Goal: Task Accomplishment & Management: Use online tool/utility

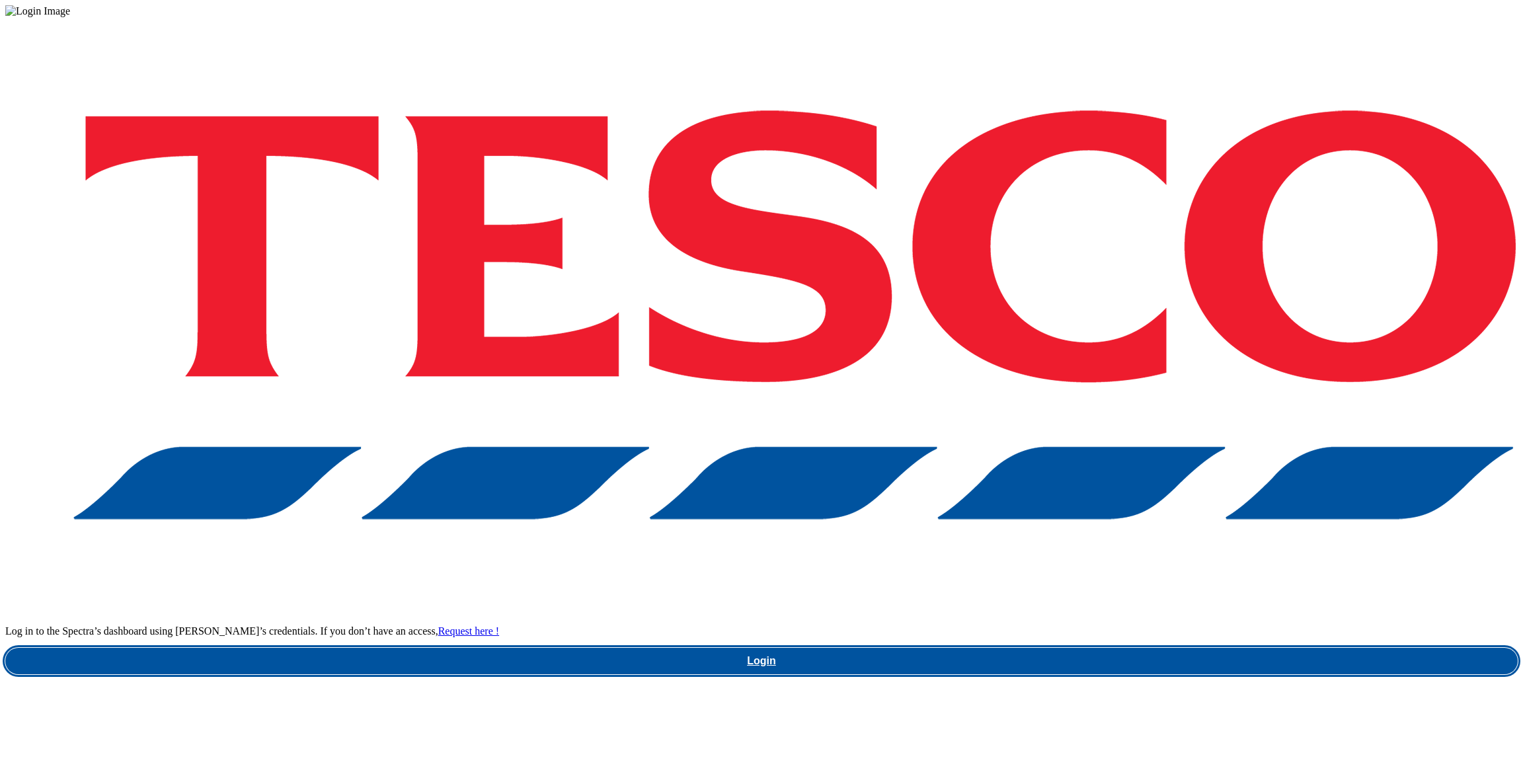
click at [1145, 647] on link "Login" at bounding box center [762, 661] width 1512 height 27
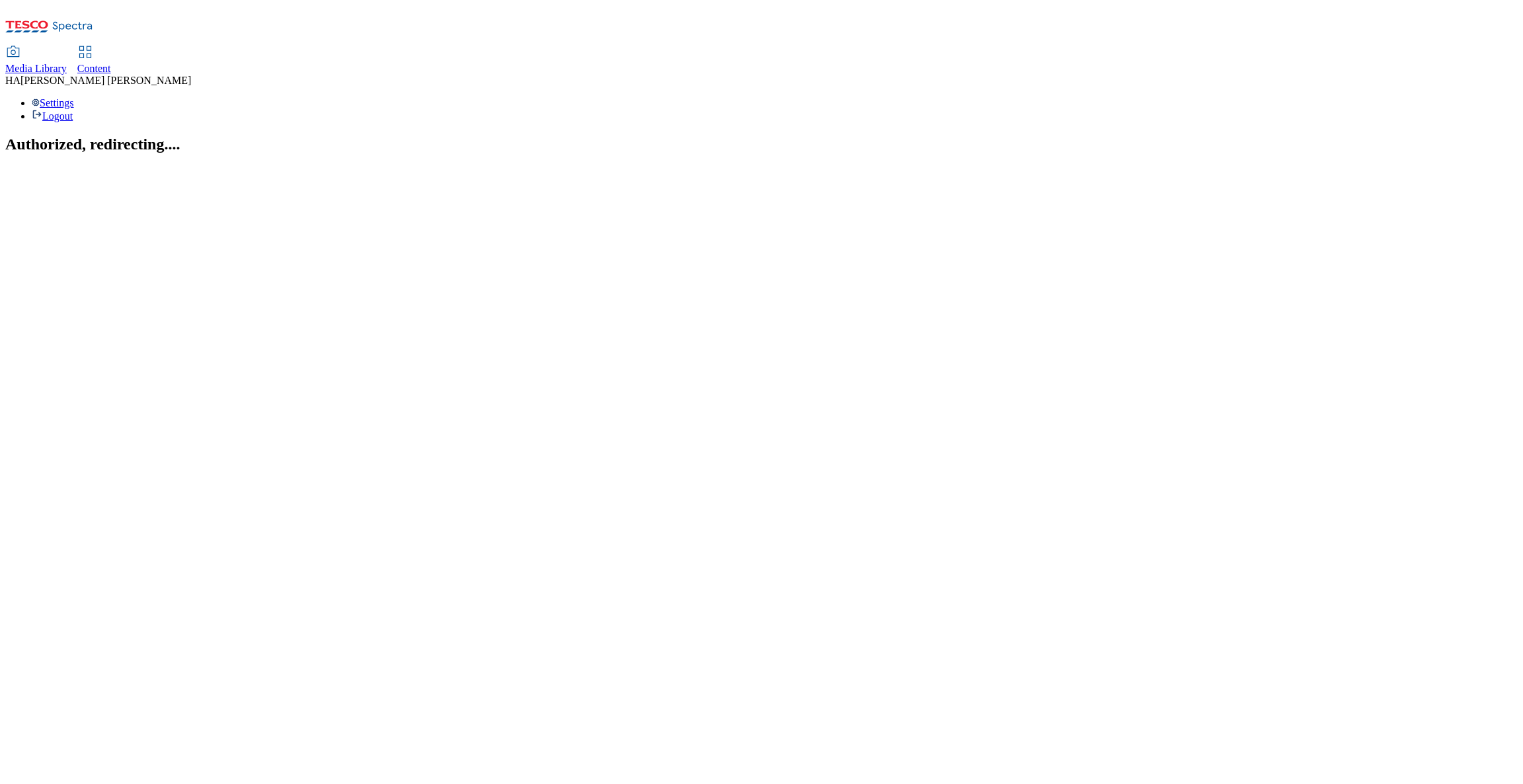
click at [93, 44] on icon at bounding box center [85, 52] width 16 height 16
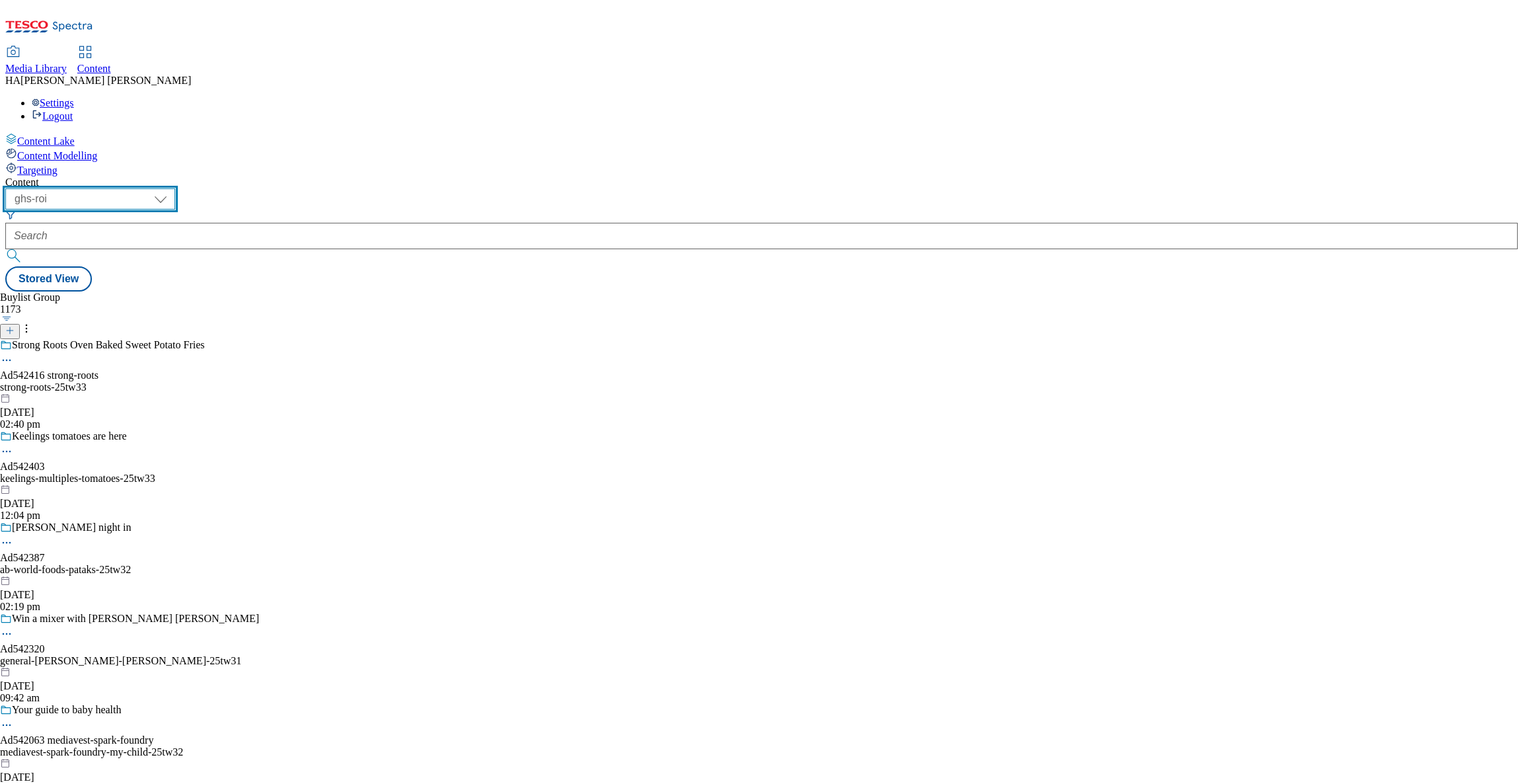
click at [175, 188] on select "ghs-roi ghs-[GEOGRAPHIC_DATA]" at bounding box center [90, 199] width 170 height 21
select select "ghs-[GEOGRAPHIC_DATA]"
click at [171, 188] on select "ghs-roi ghs-[GEOGRAPHIC_DATA]" at bounding box center [90, 199] width 170 height 21
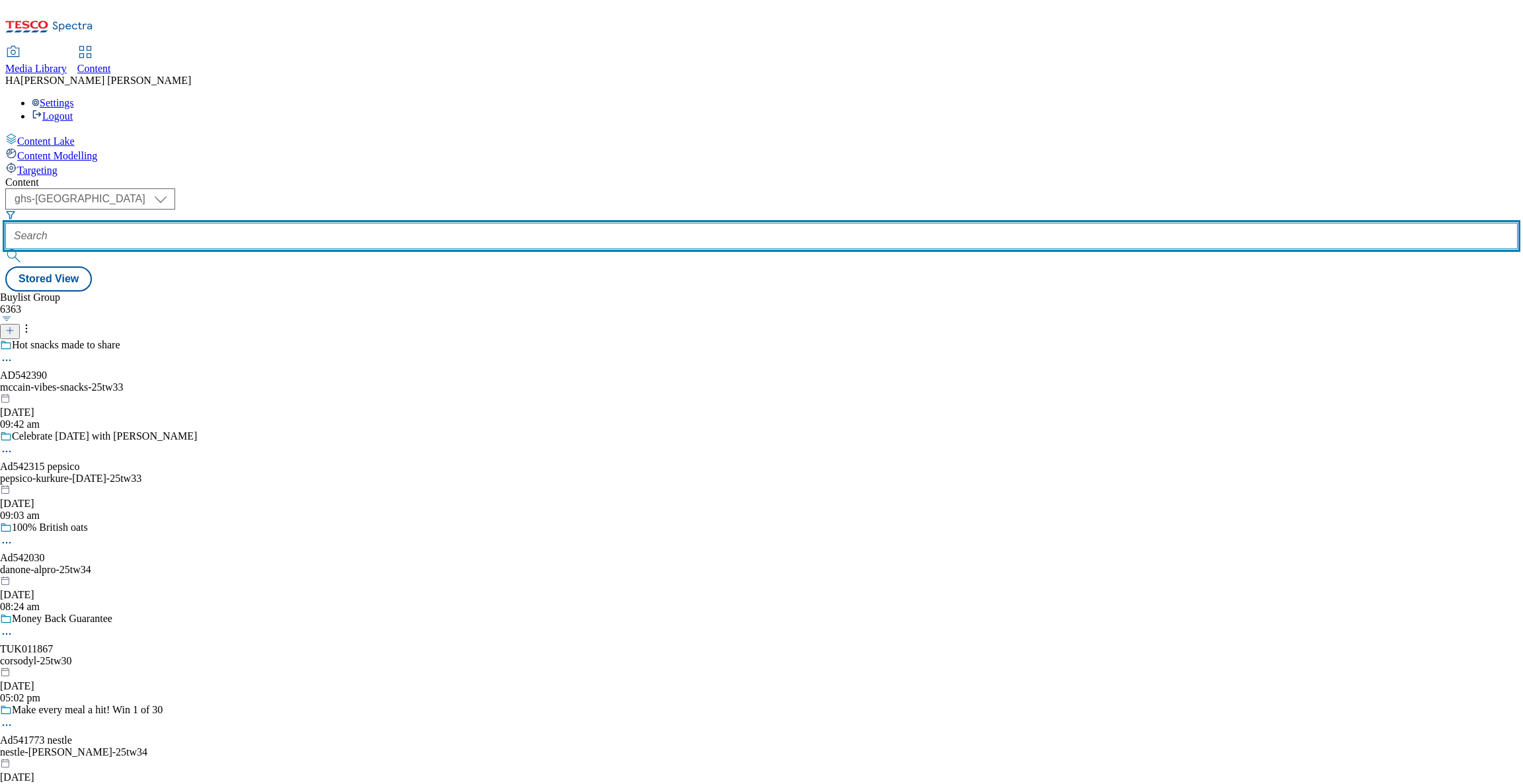
click at [288, 223] on input "text" at bounding box center [762, 236] width 1512 height 27
paste input "baby-event"
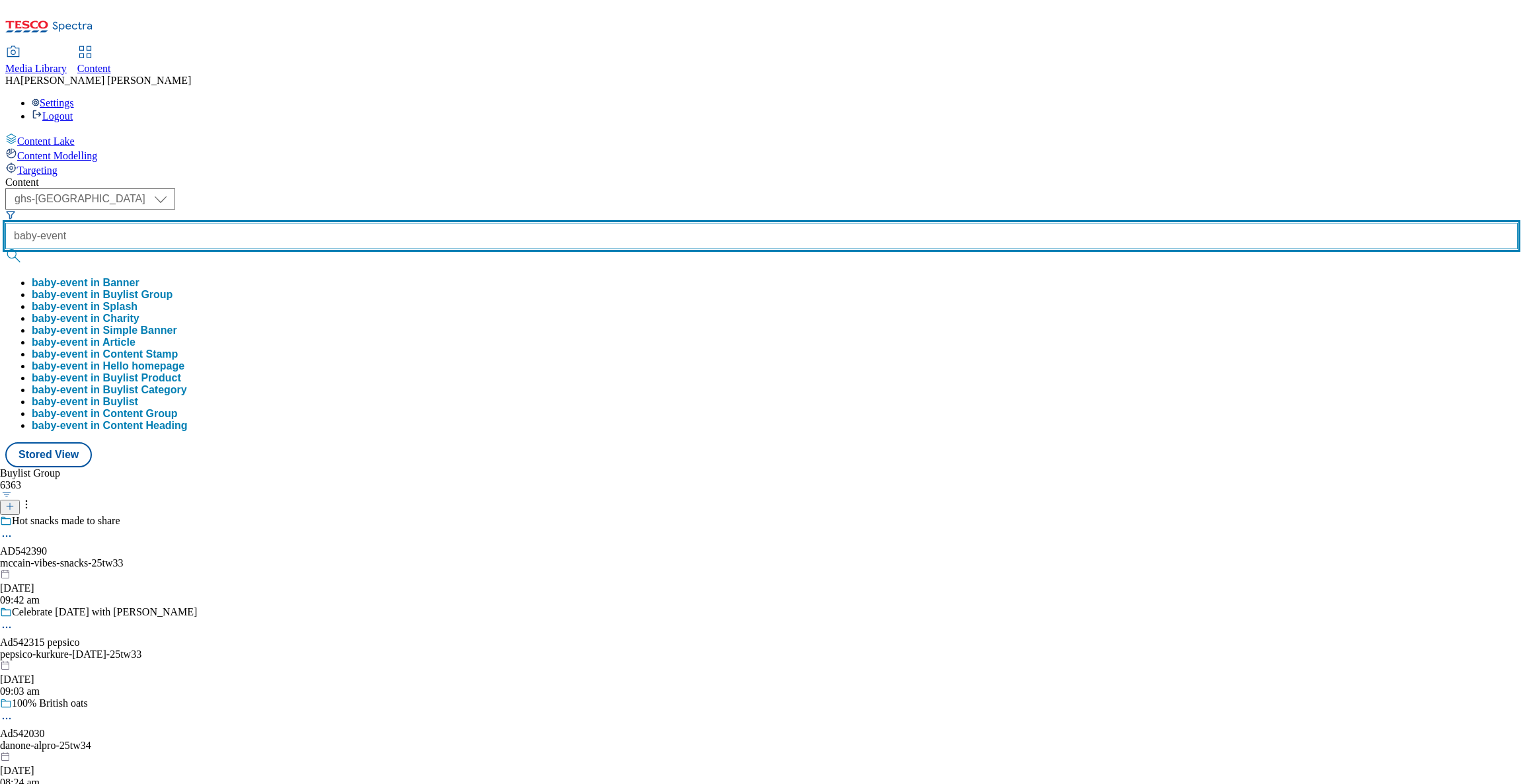
type input "baby-event"
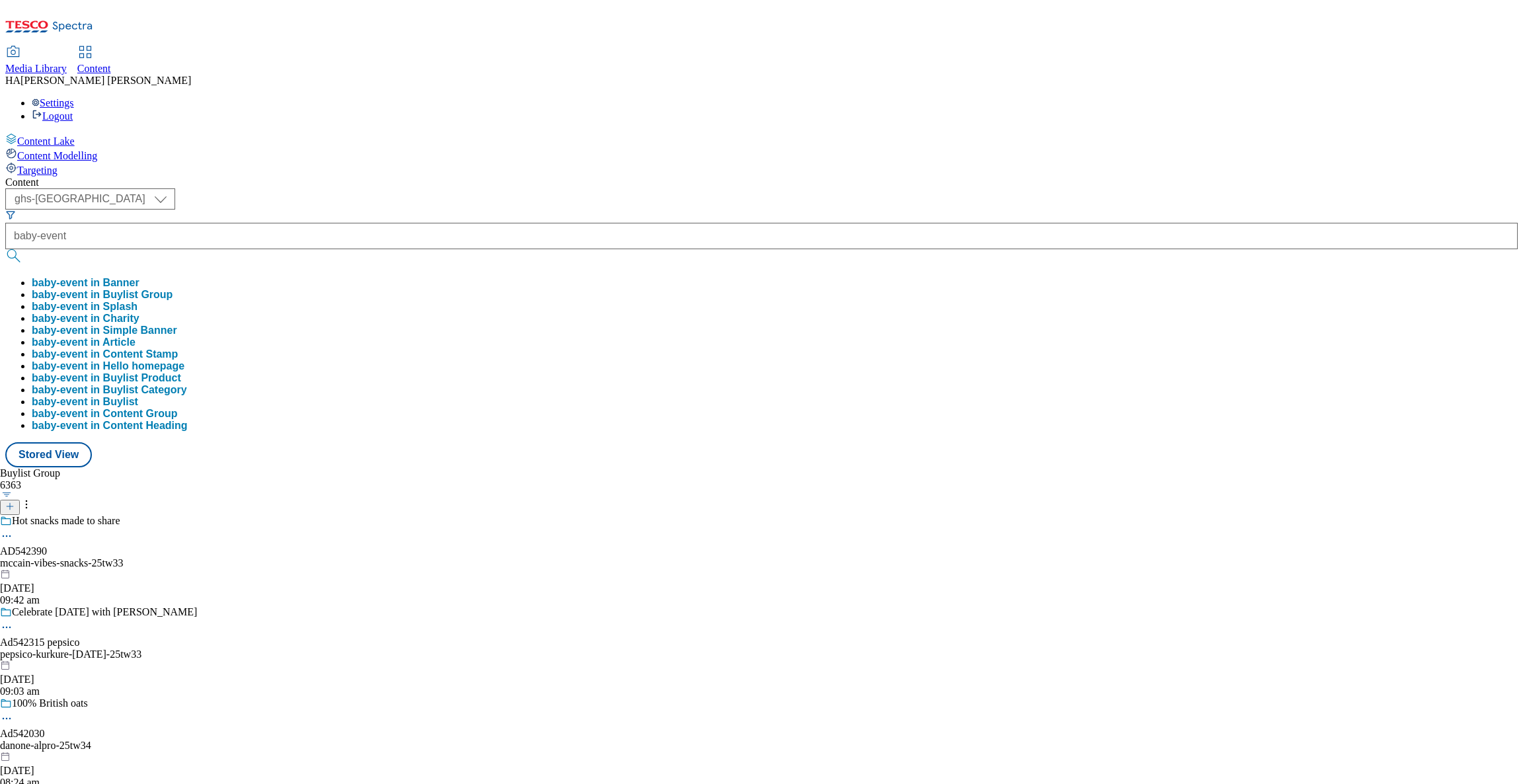
click at [173, 289] on button "baby-event in Buylist Group" at bounding box center [102, 295] width 141 height 12
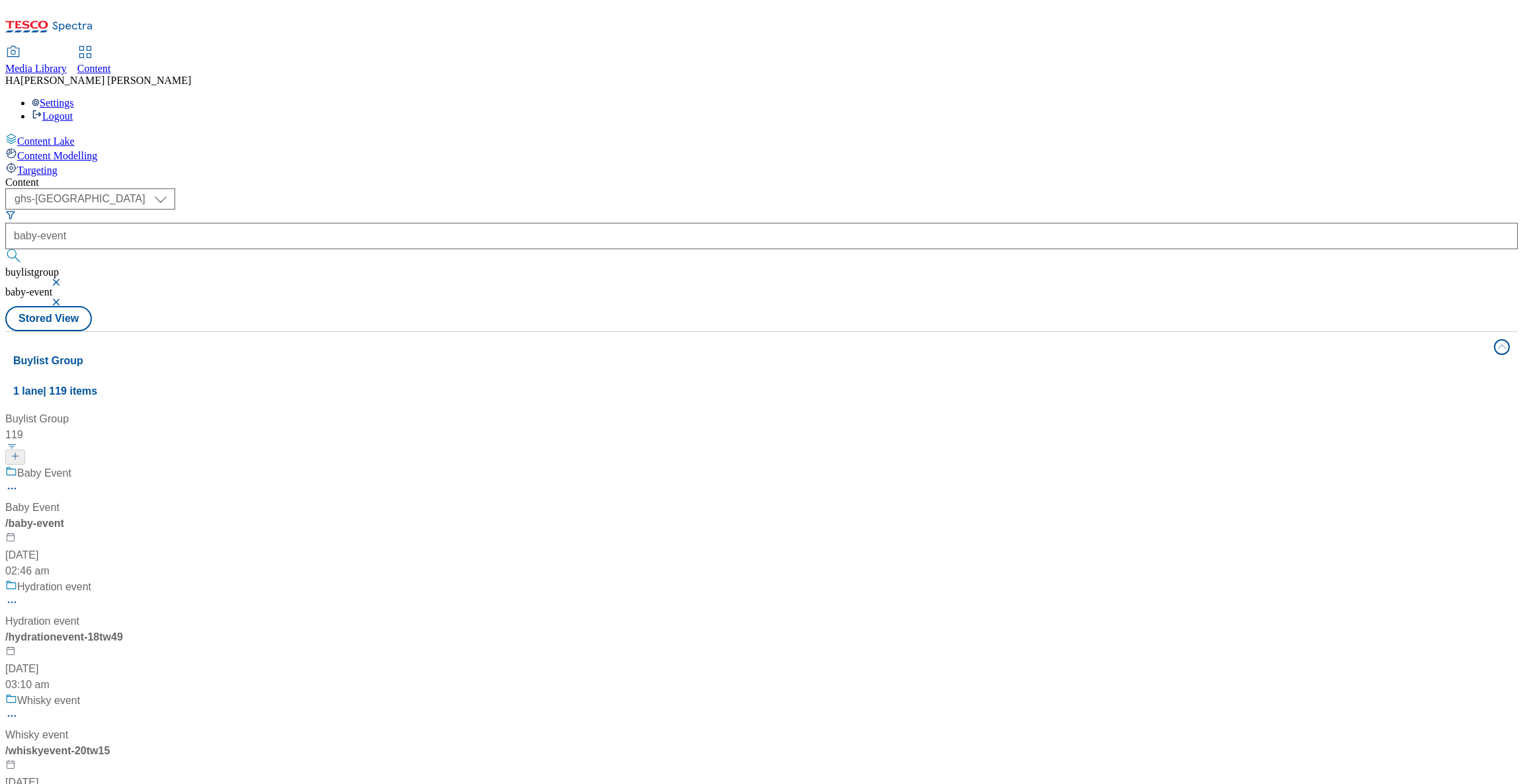
click at [307, 465] on div "Baby Event" at bounding box center [156, 483] width 301 height 35
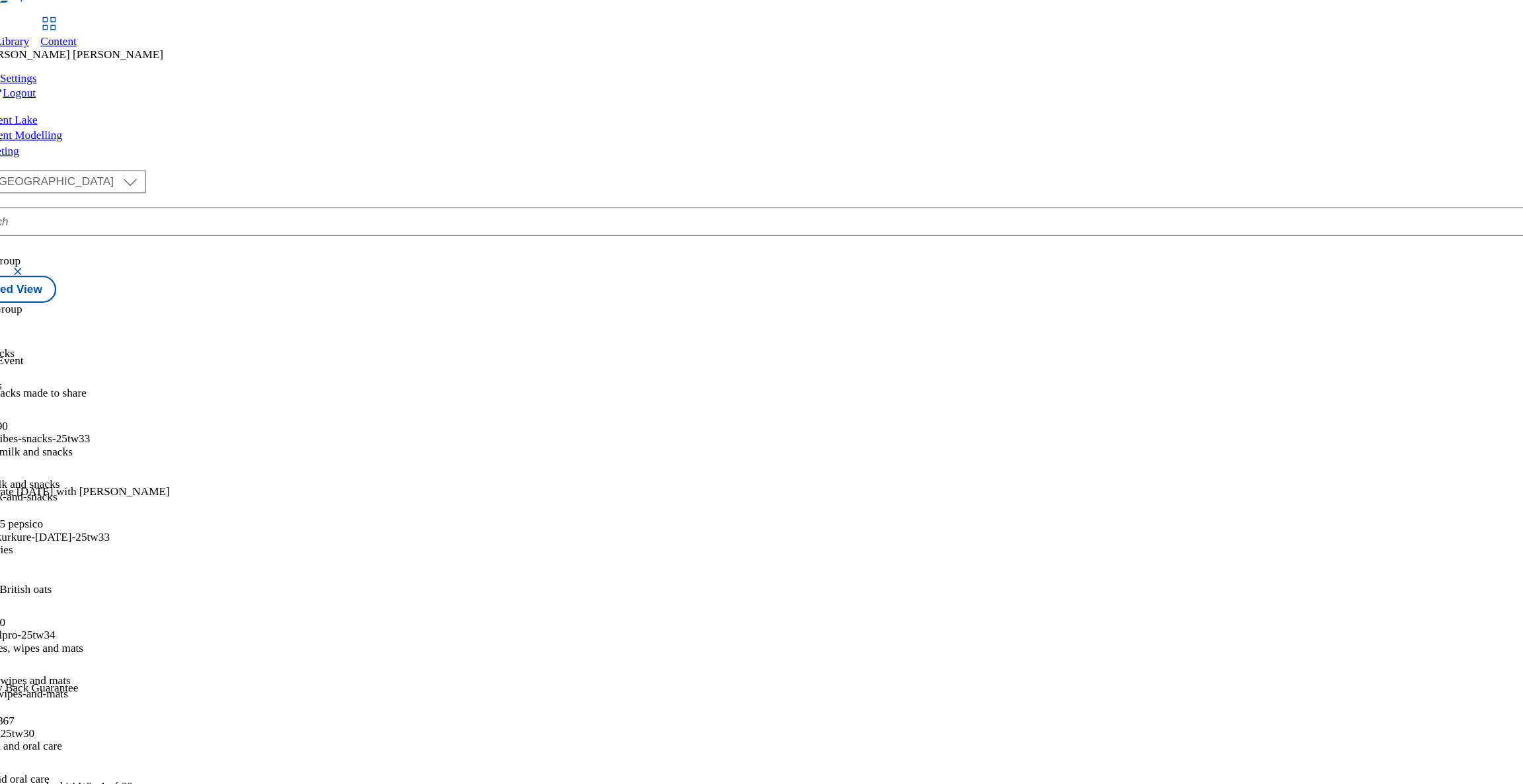
scroll to position [865, 0]
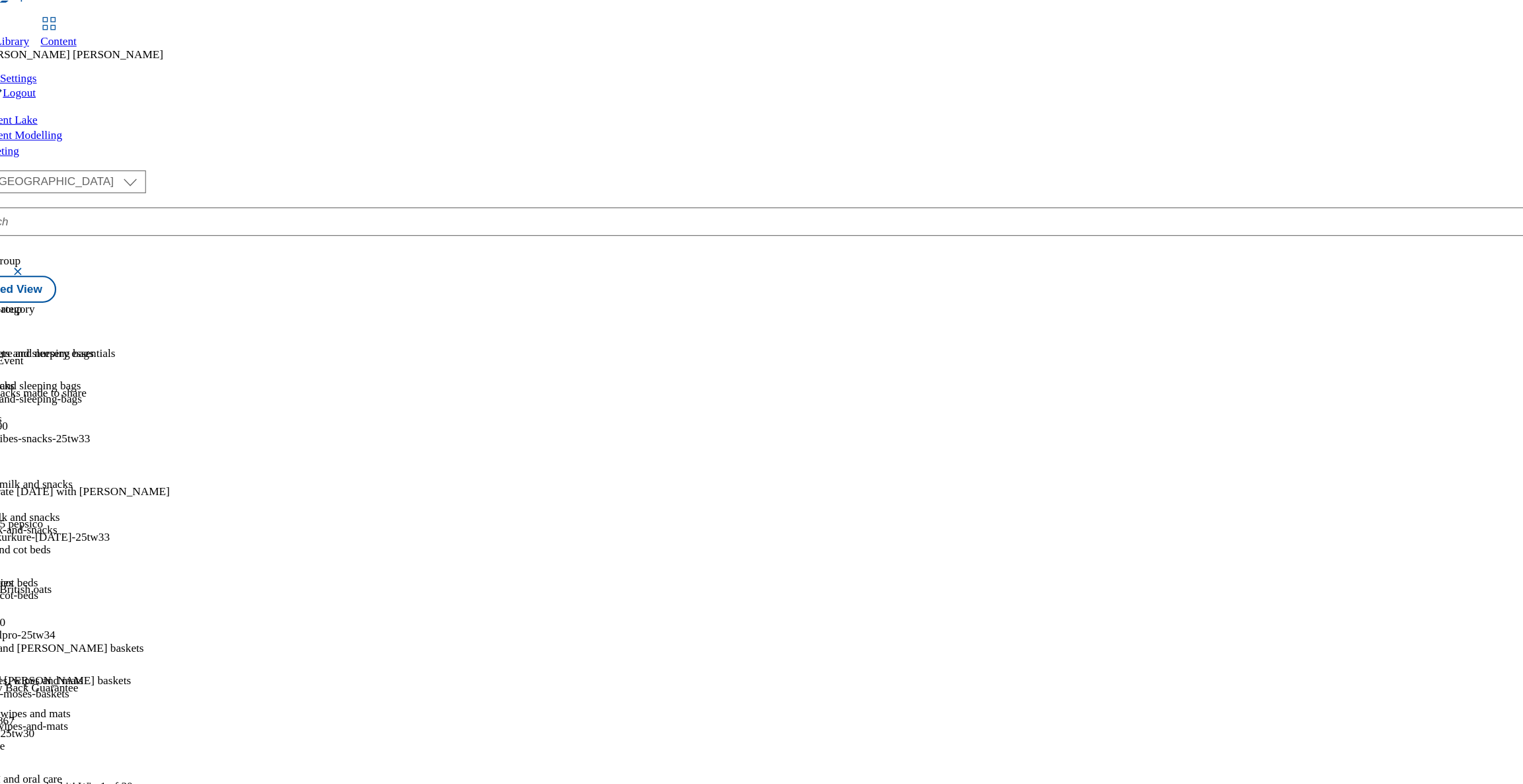
scroll to position [731, 0]
click at [139, 352] on div "Pushchairs and travel systems Pushchairs and travel systems pushchairs-and-trav…" at bounding box center [69, 397] width 139 height 91
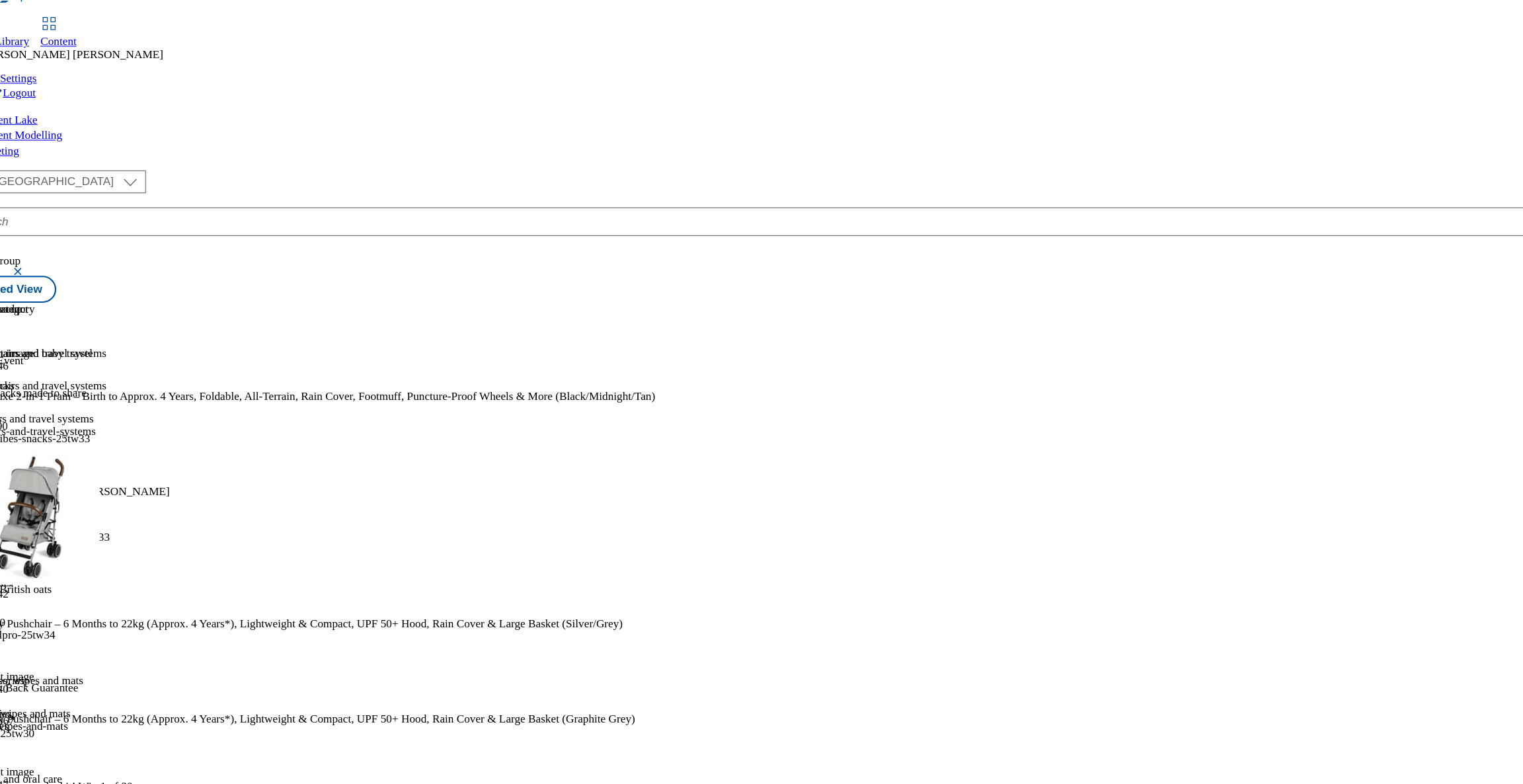
click at [139, 425] on div "pushchairs-and-travel-systems" at bounding box center [69, 431] width 139 height 12
click at [15, 339] on icon at bounding box center [10, 343] width 9 height 9
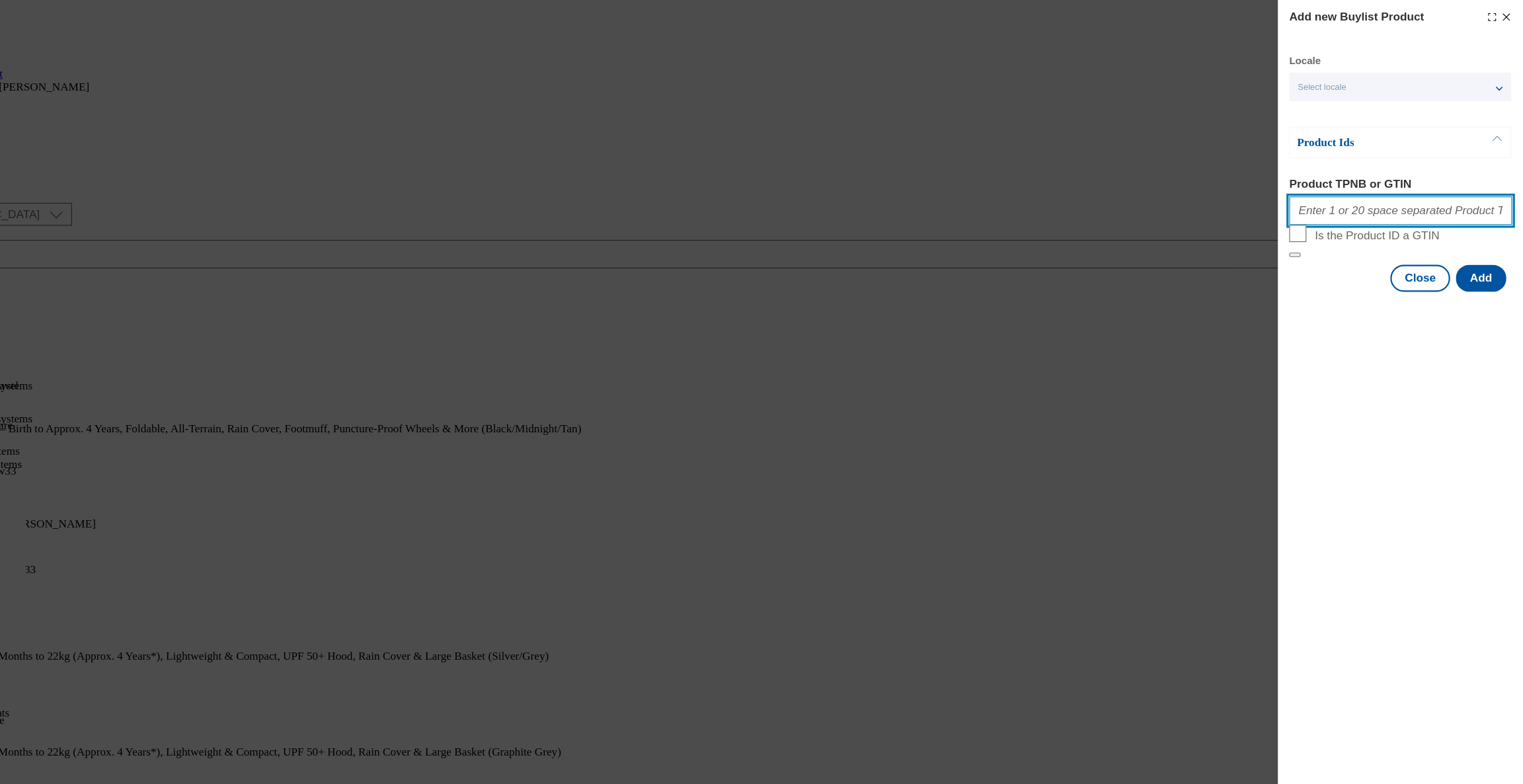
click at [1348, 208] on input "Product TPNB or GTIN" at bounding box center [1409, 196] width 207 height 27
paste input "105048526 105146266 105048527 105048529 105048536 105048538 105048531 105048547…"
type input "105048526 105146266 105048527 105048529 105048536 105048538 105048531 105048547…"
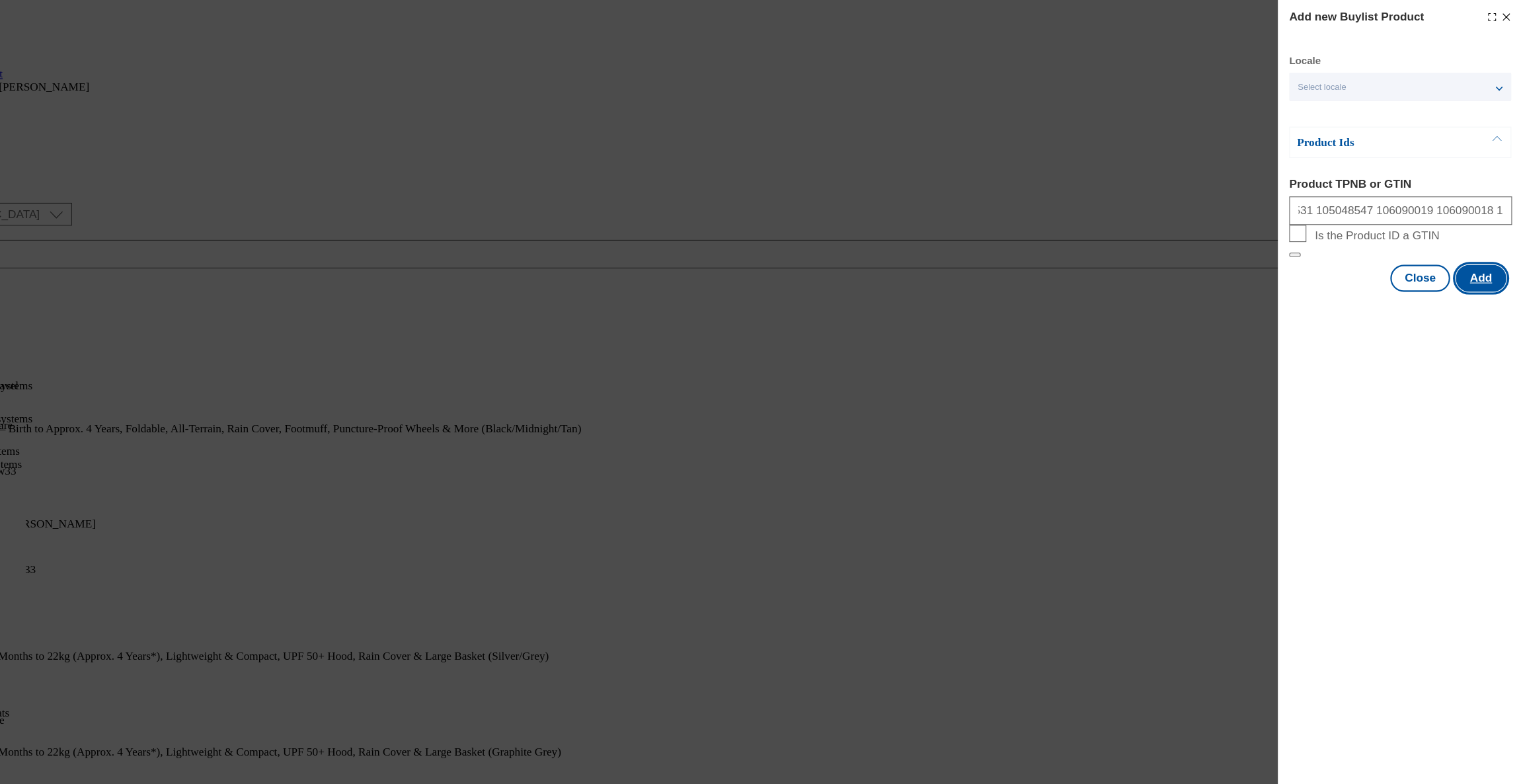
scroll to position [0, 0]
click at [1486, 271] on button "Add" at bounding box center [1483, 259] width 47 height 25
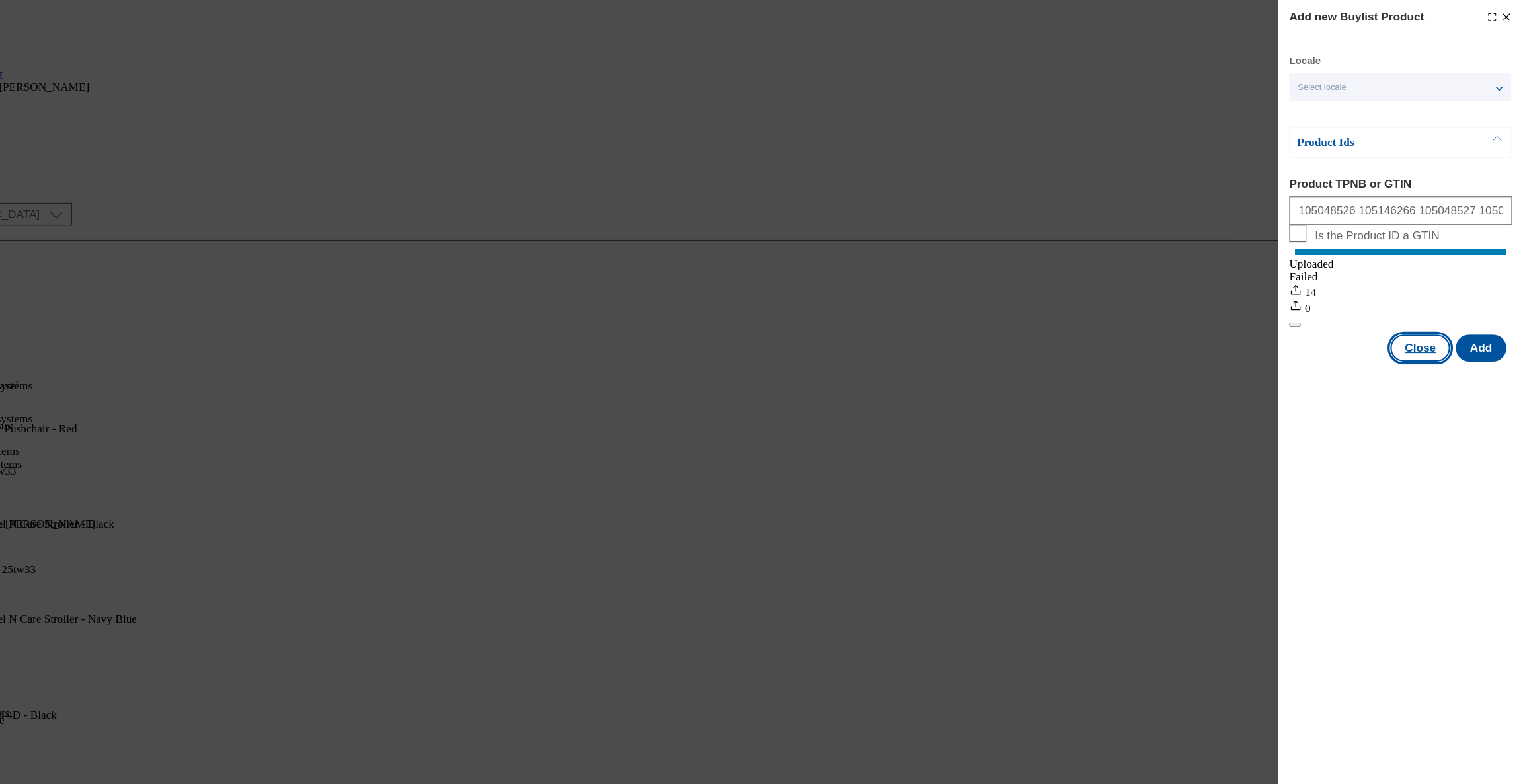
click at [1448, 333] on button "Close" at bounding box center [1426, 323] width 55 height 25
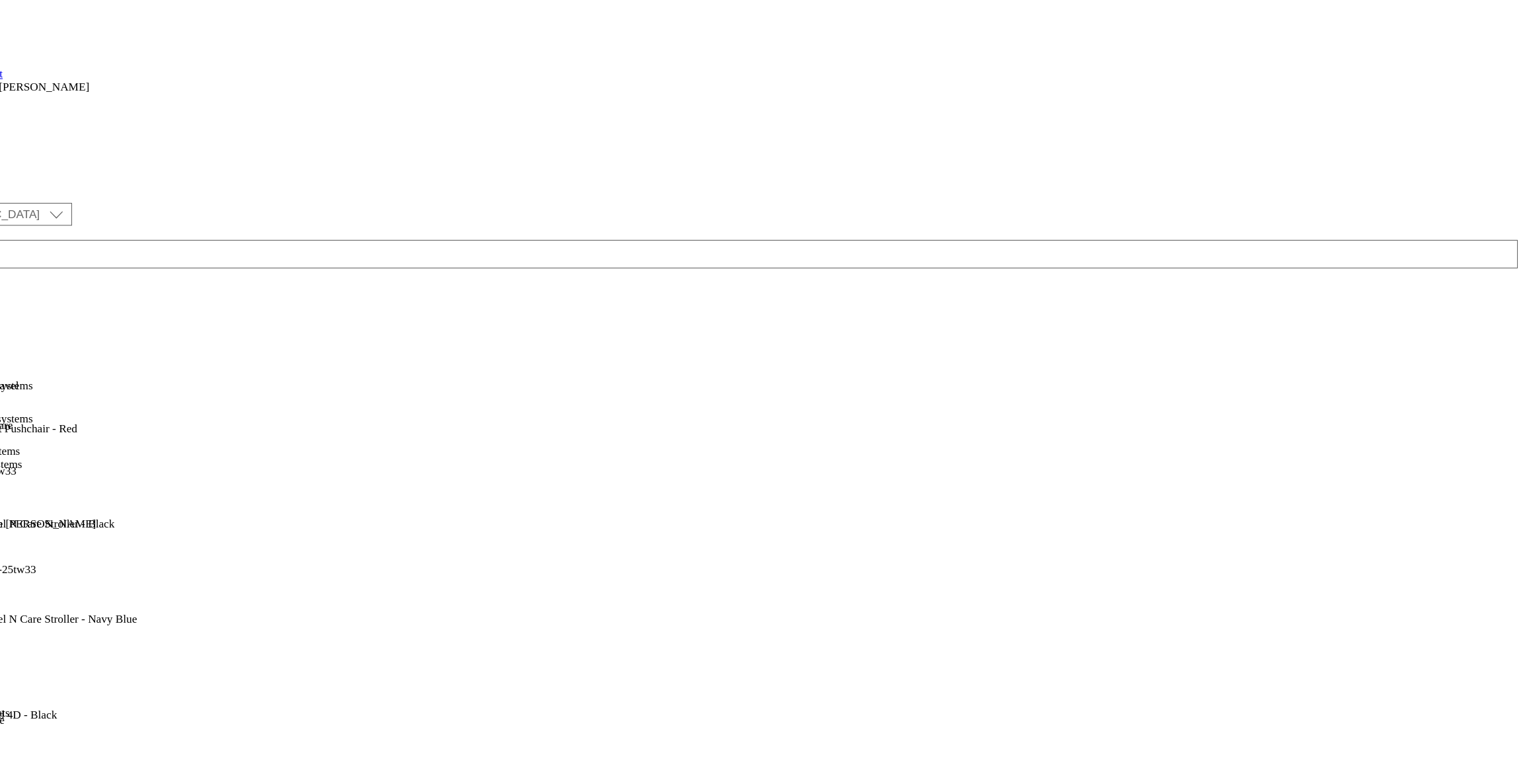
scroll to position [688, 0]
click at [140, 395] on div "toys" at bounding box center [70, 401] width 140 height 12
click at [140, 425] on div "toys" at bounding box center [70, 431] width 140 height 12
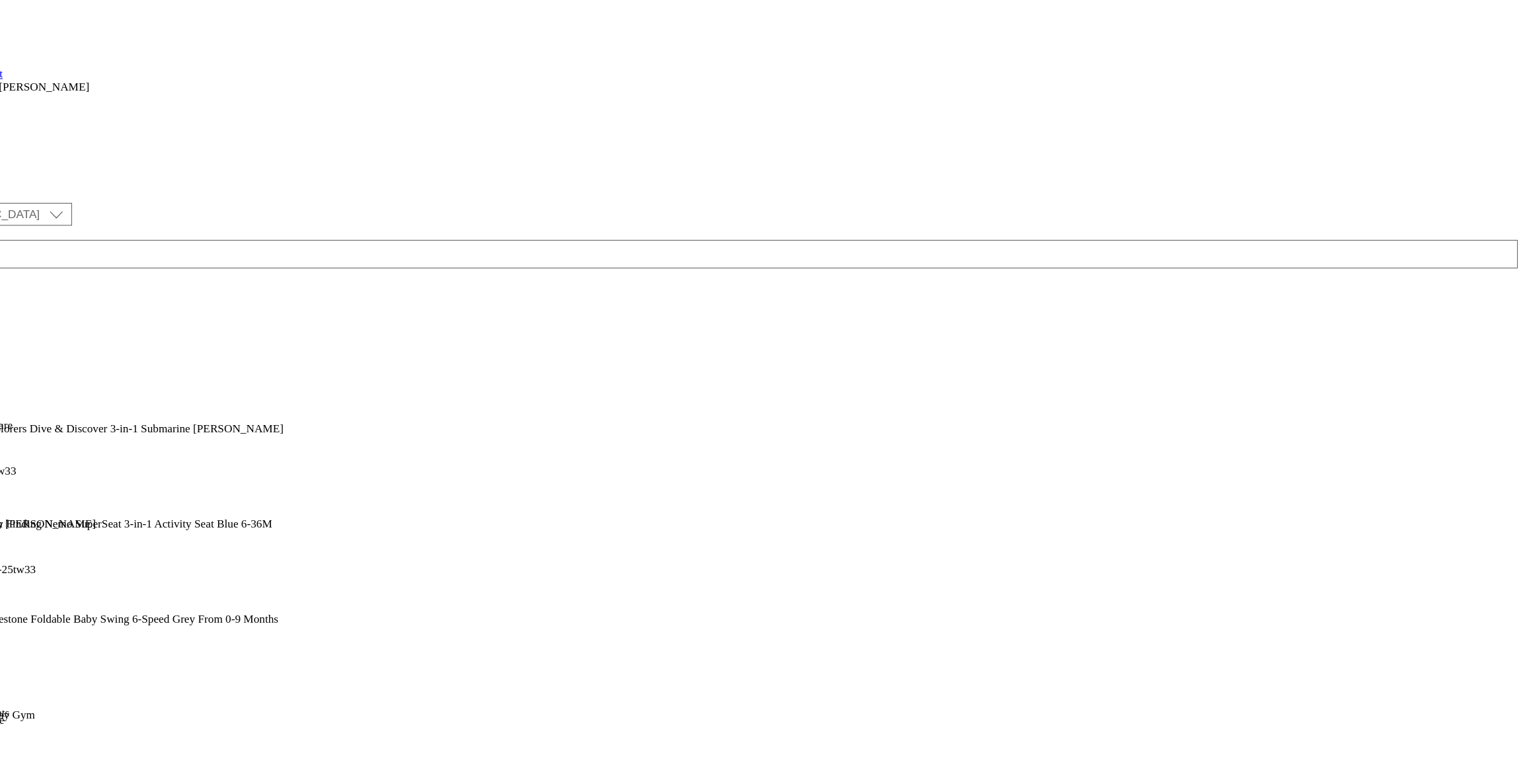
click at [15, 339] on icon at bounding box center [10, 343] width 9 height 9
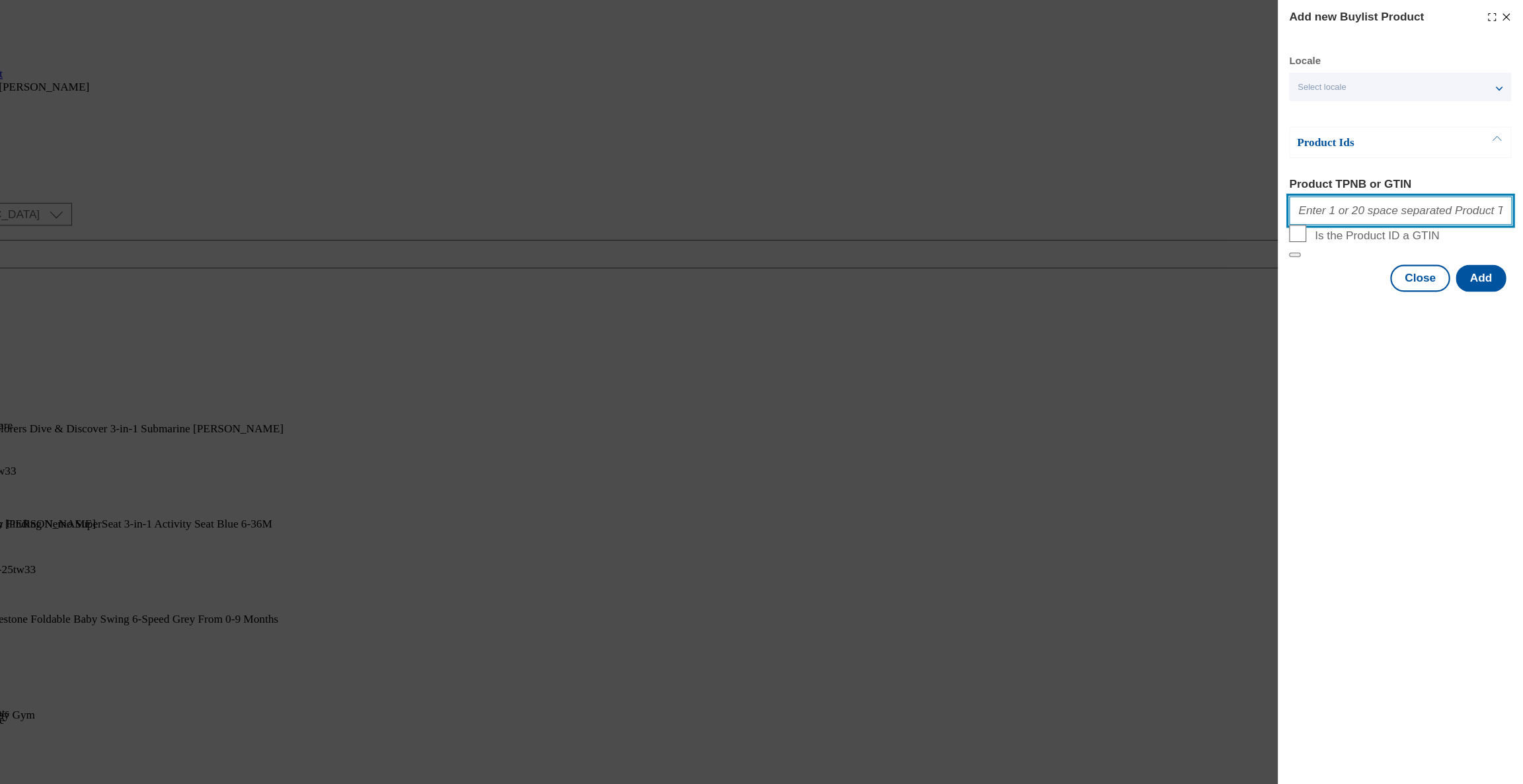
click at [1332, 195] on input "Product TPNB or GTIN" at bounding box center [1409, 196] width 207 height 27
paste input "105048574 105048576 105048577 105048581 105048583 105048575 105048579 105048582…"
type input "105048574 105048576 105048577 105048581 105048583 105048575 105048579 105048582…"
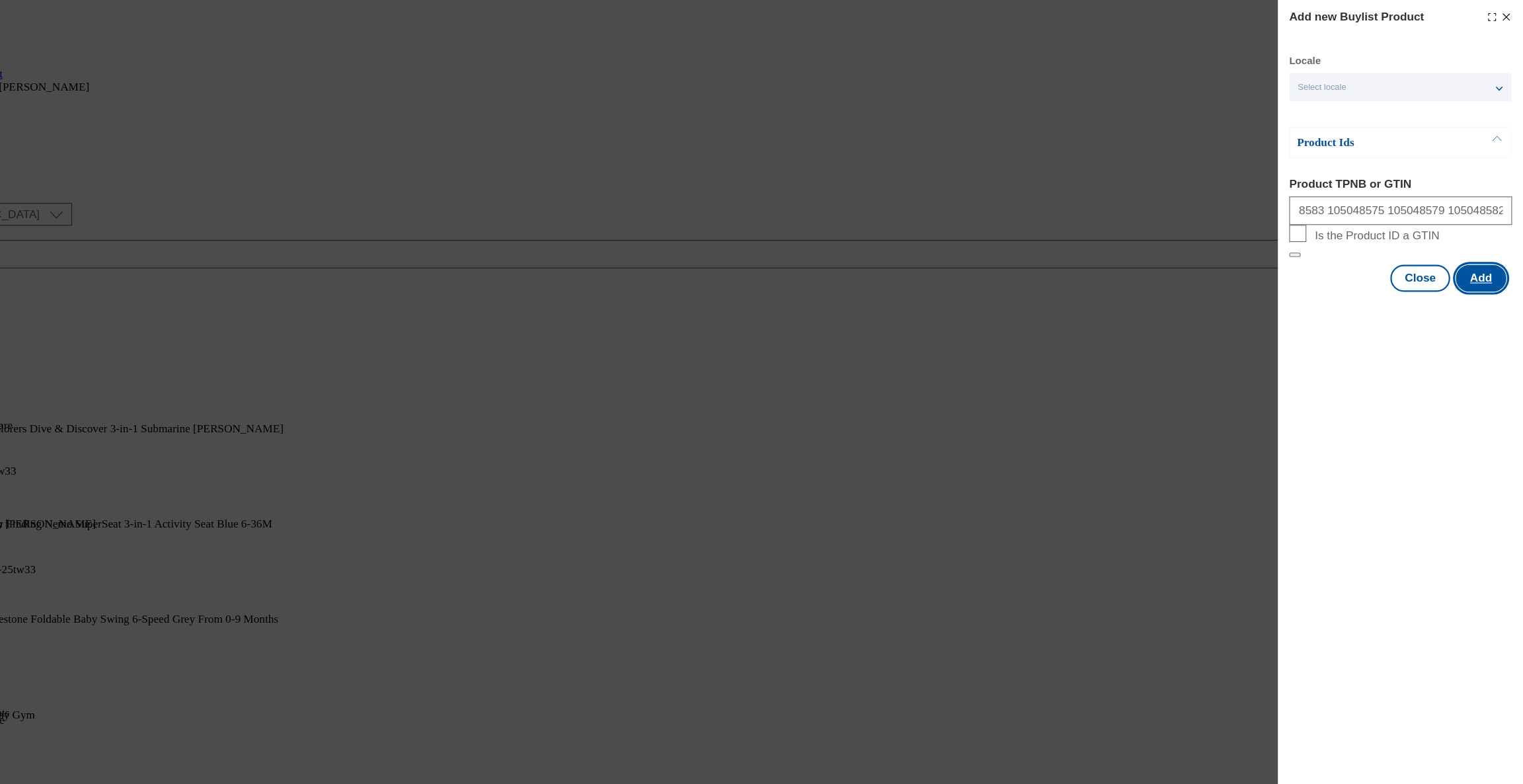
scroll to position [0, 0]
click at [1482, 271] on button "Add" at bounding box center [1483, 259] width 47 height 25
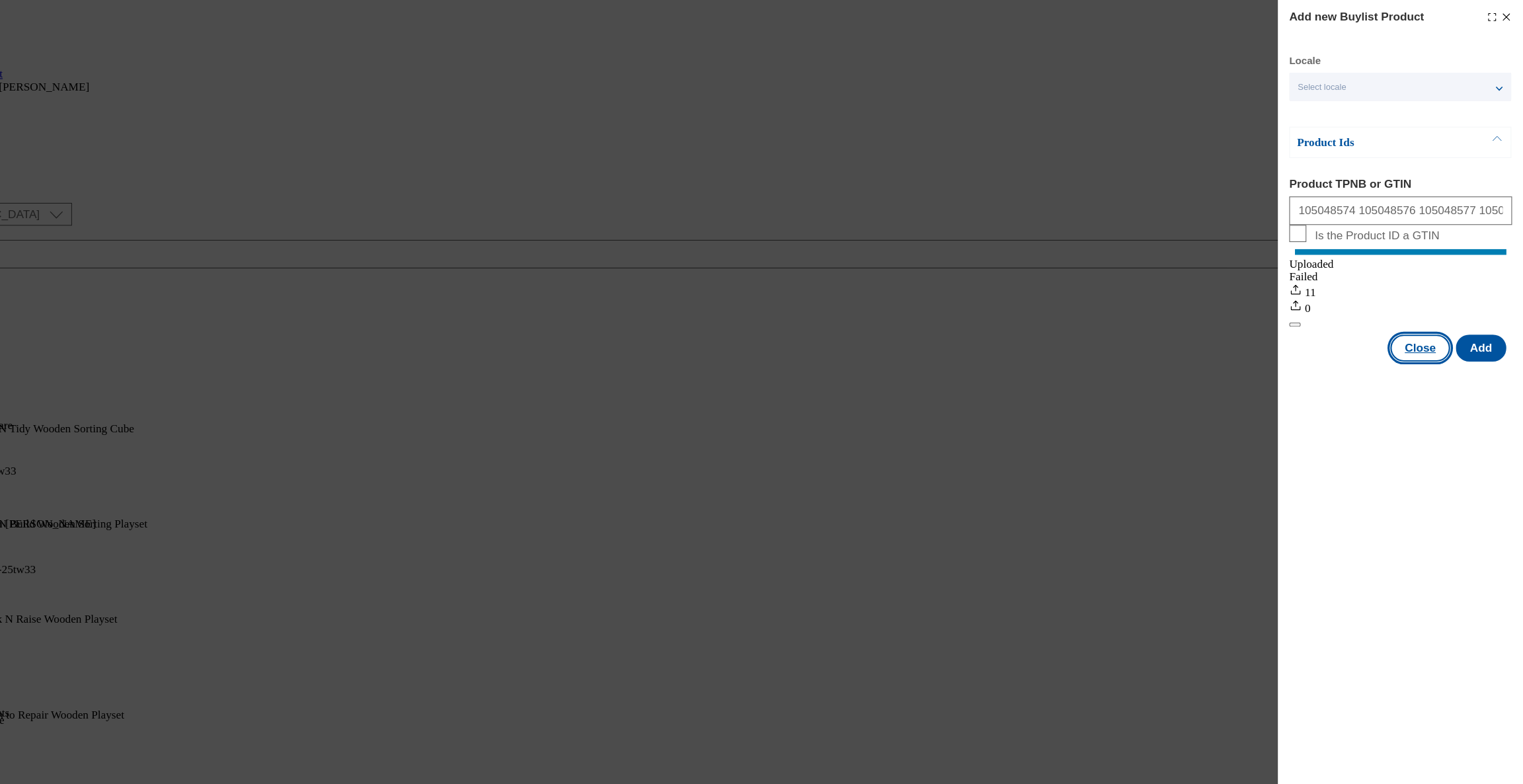
click at [1436, 336] on button "Close" at bounding box center [1426, 323] width 55 height 25
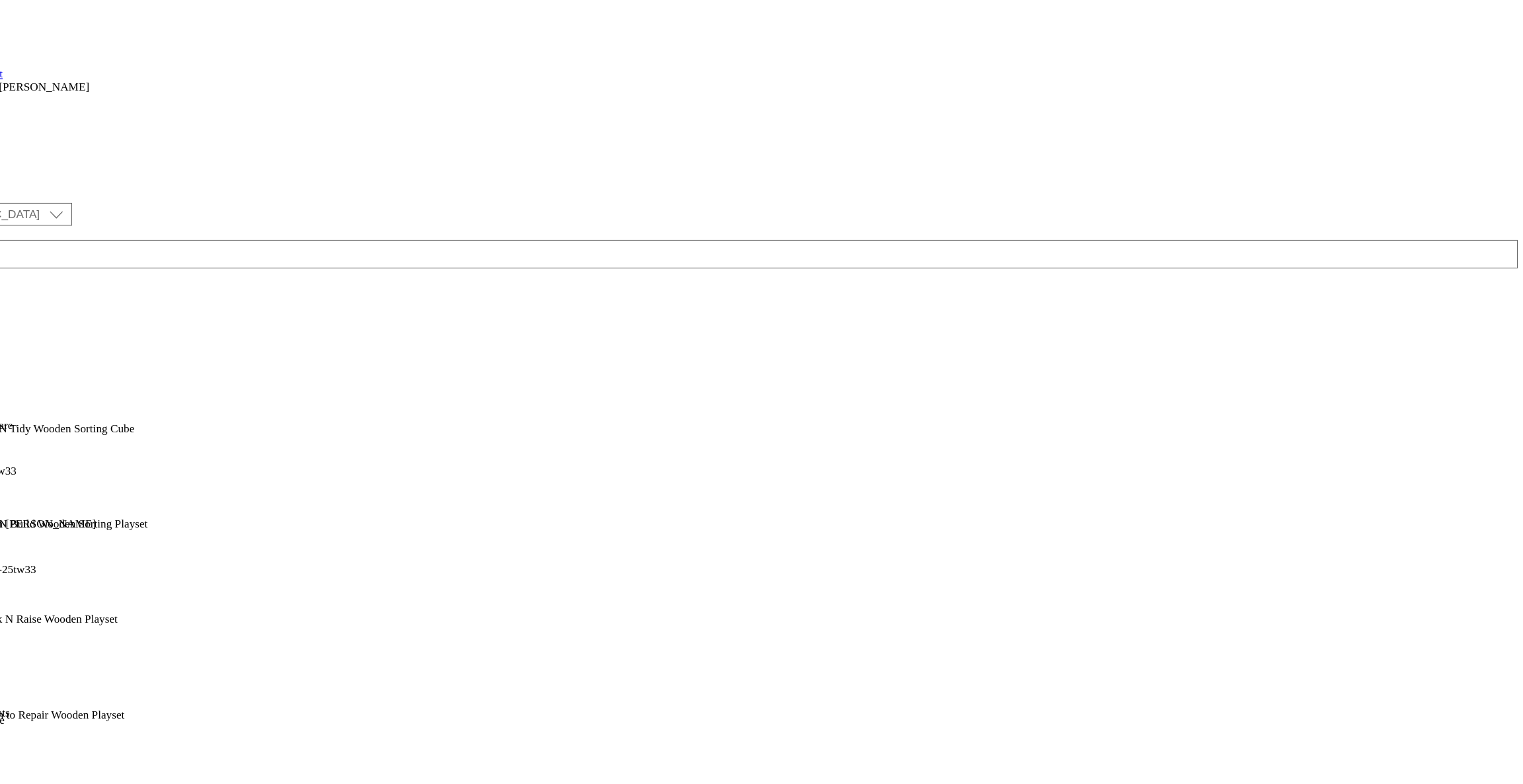
click at [147, 425] on div "top-picks" at bounding box center [73, 431] width 147 height 12
click at [72, 352] on div "Top picks Top picks top-picks [DATE] 10:37 am" at bounding box center [36, 397] width 72 height 91
click at [13, 397] on icon at bounding box center [7, 404] width 13 height 13
click at [83, 549] on span "Un-publish" at bounding box center [61, 553] width 42 height 10
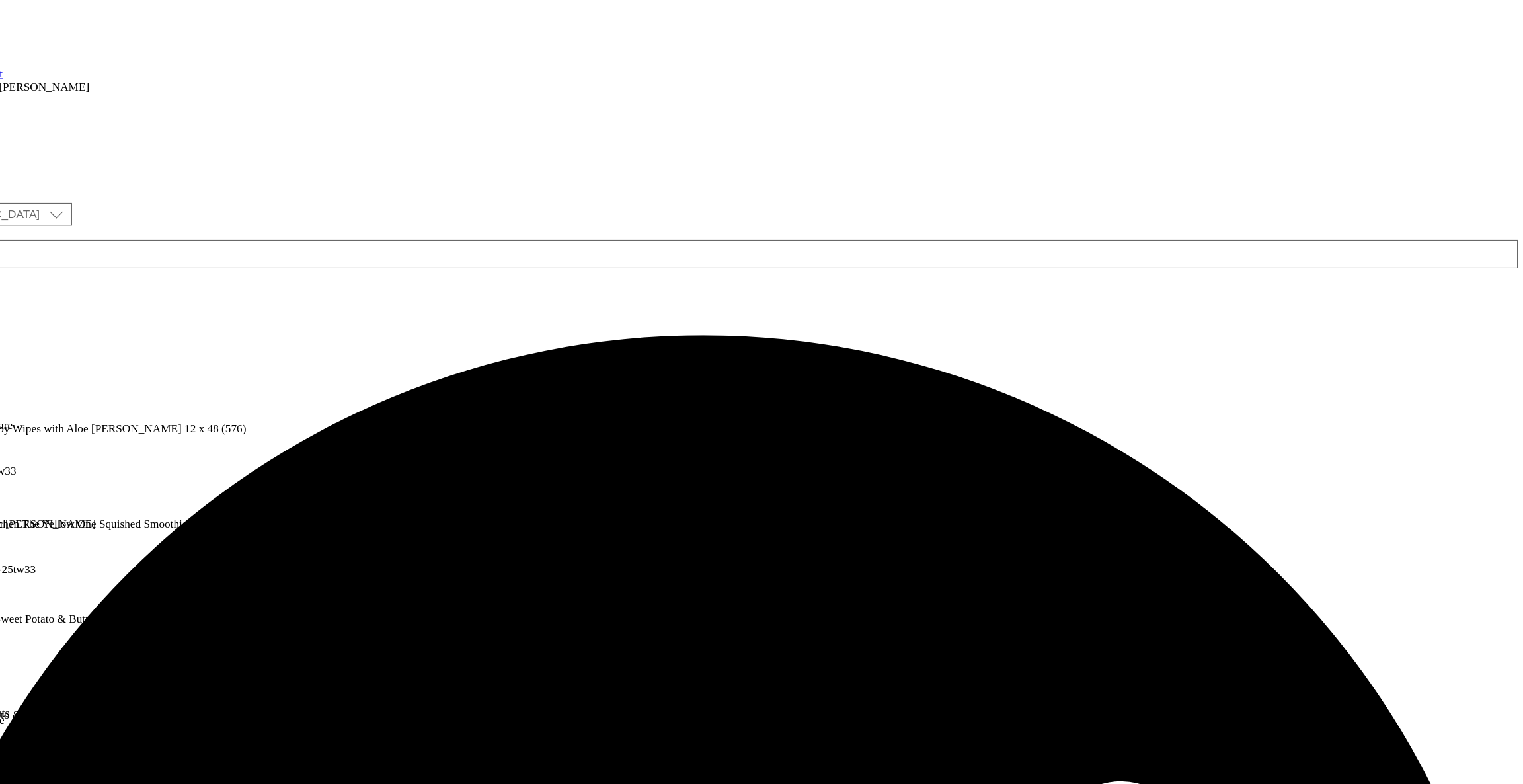
click at [28, 344] on circle at bounding box center [27, 345] width 2 height 2
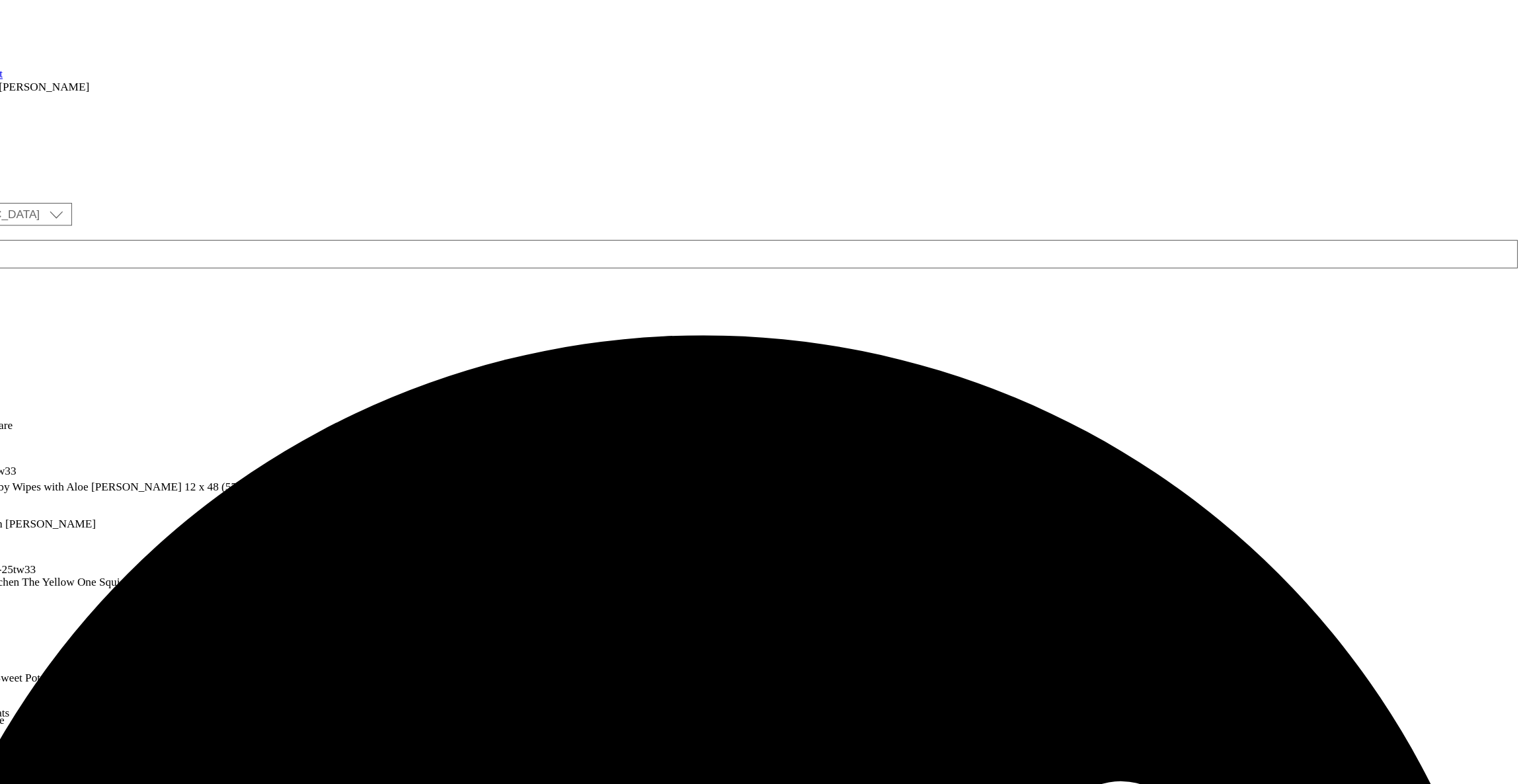
click at [93, 363] on button "Bulk Delete" at bounding box center [59, 371] width 66 height 17
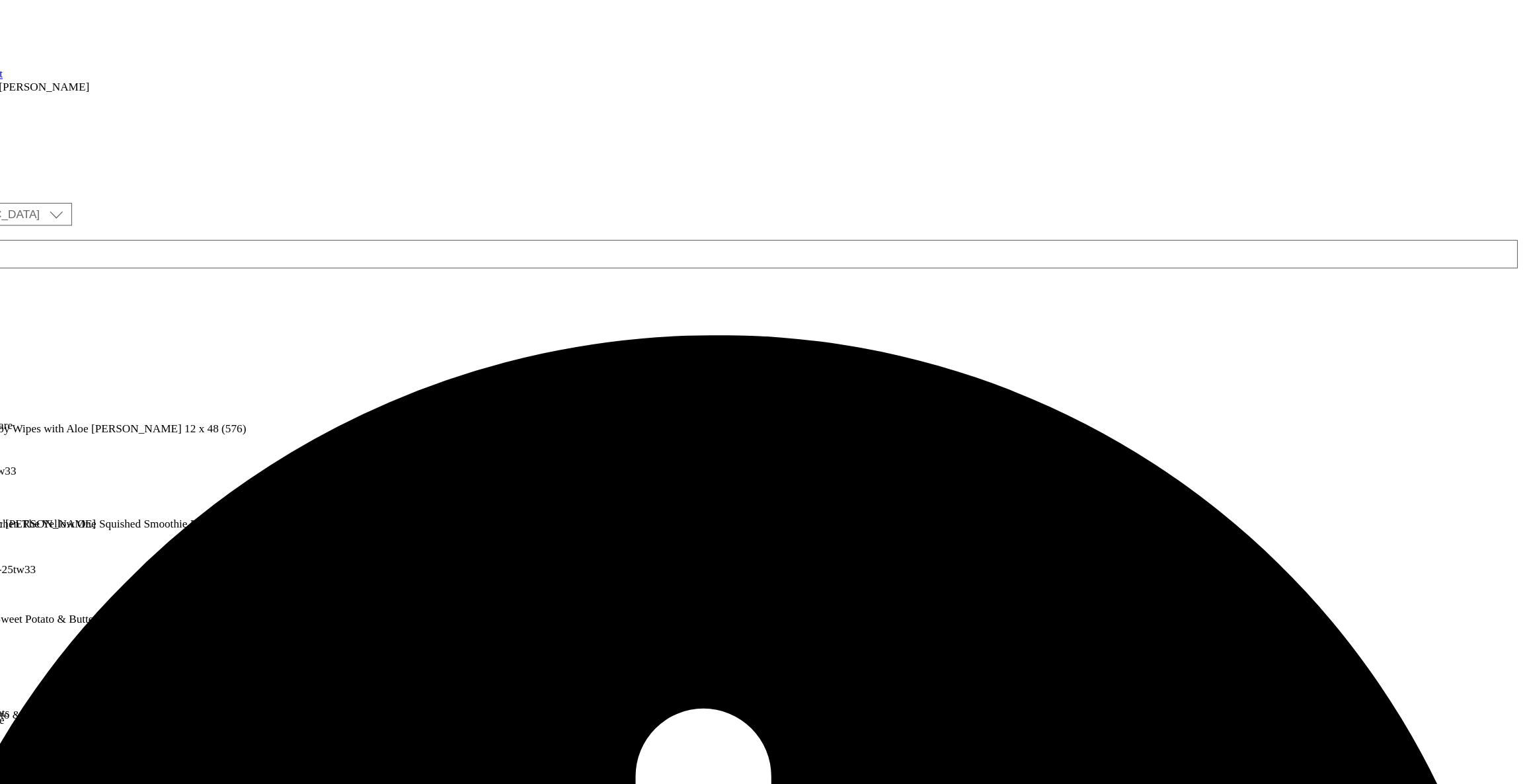
click at [13, 397] on icon at bounding box center [7, 404] width 13 height 13
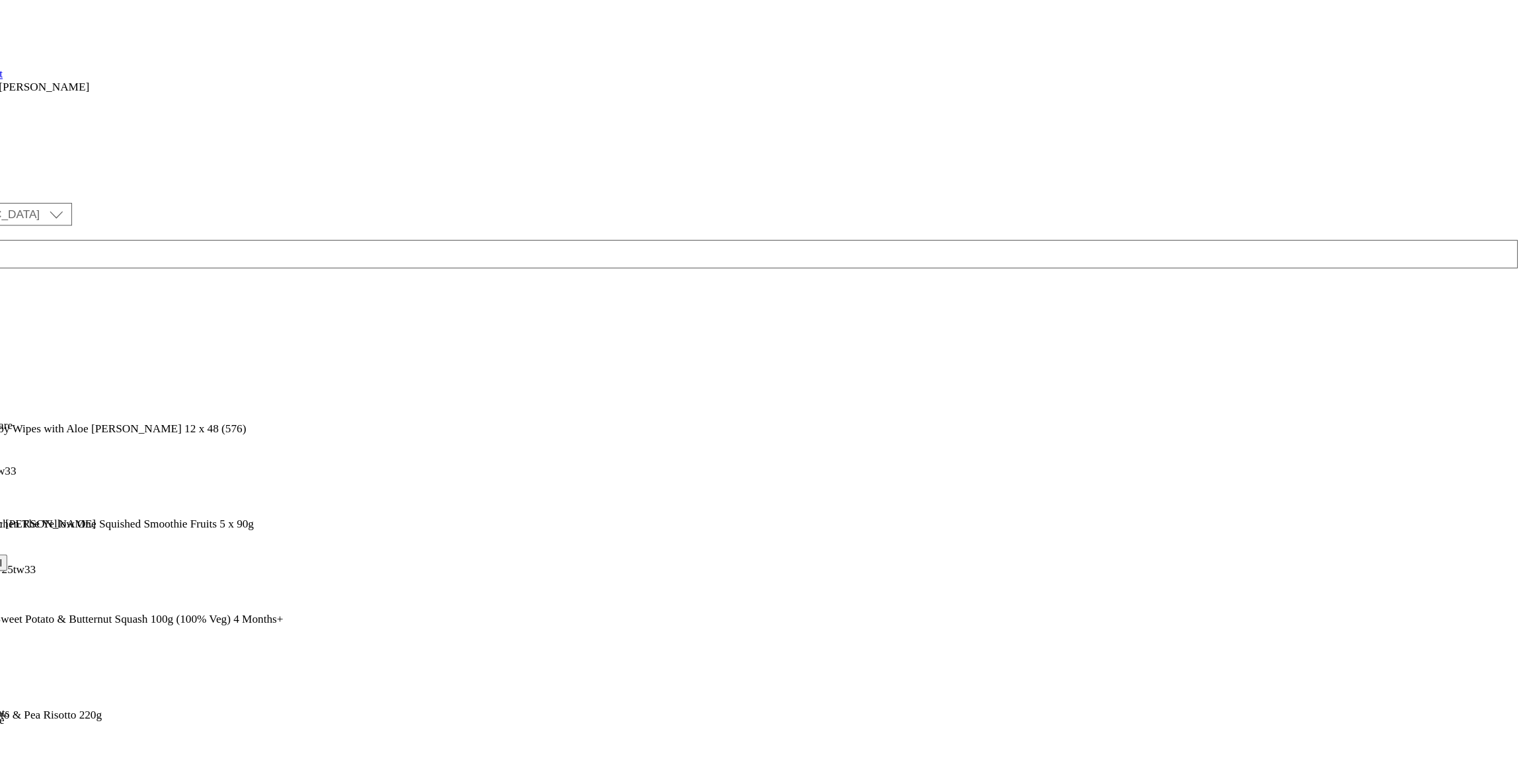
click at [85, 503] on span "Un-preview" at bounding box center [63, 507] width 44 height 10
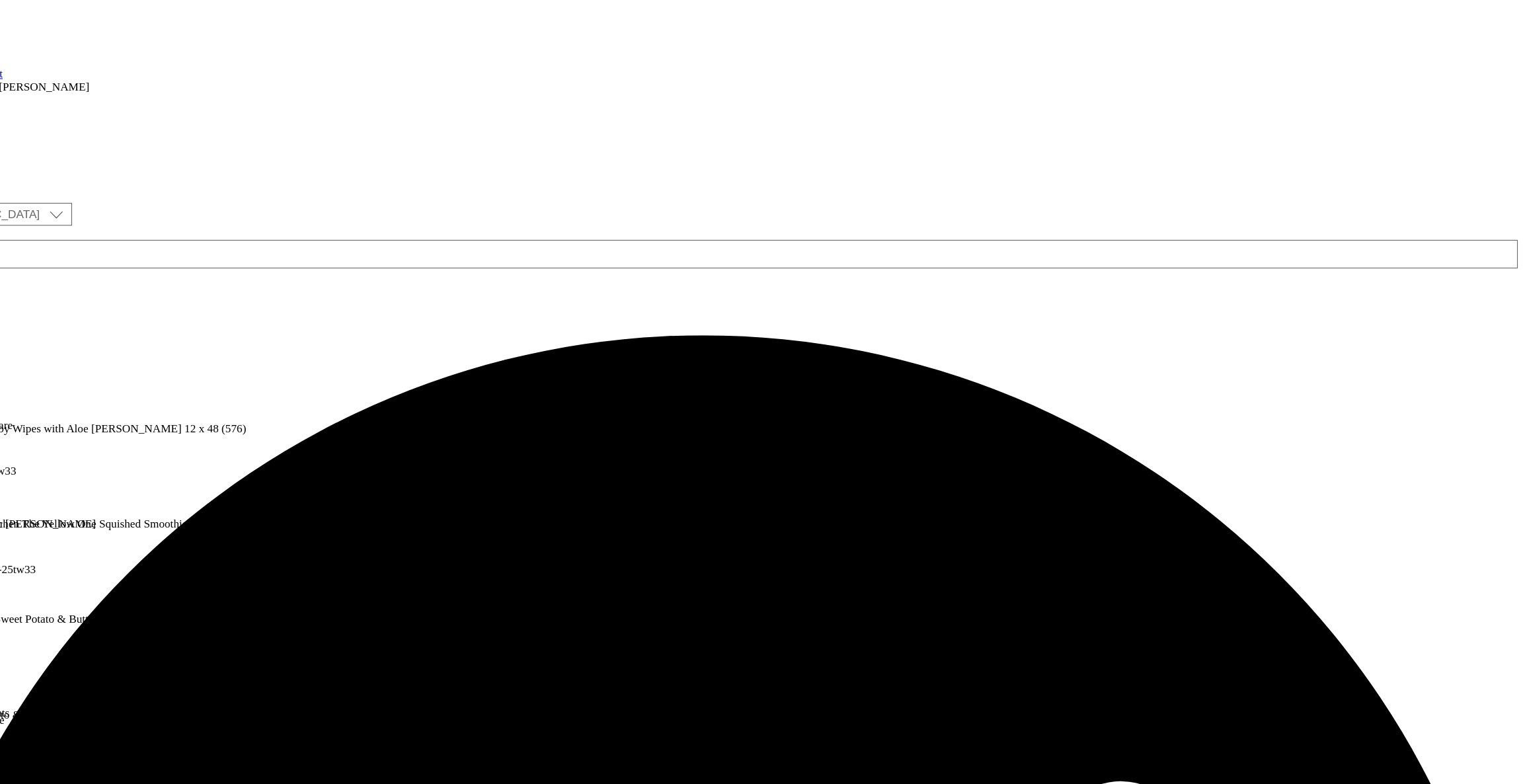
click at [72, 425] on div "top-picks" at bounding box center [36, 431] width 72 height 12
click at [33, 335] on icon at bounding box center [27, 342] width 13 height 13
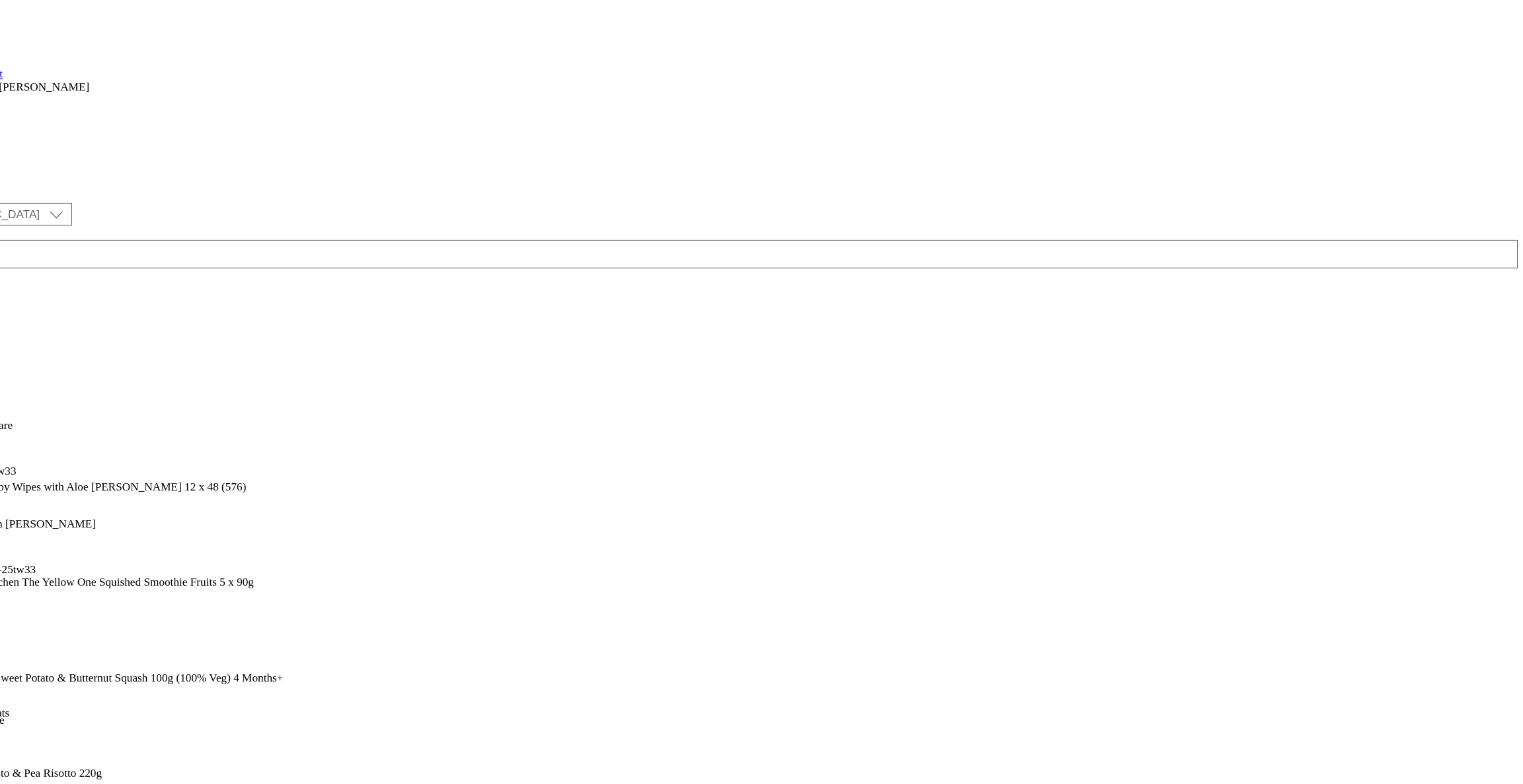
click at [712, 363] on li "Bulk Delete" at bounding box center [369, 371] width 686 height 17
click at [87, 367] on span "Bulk Delete" at bounding box center [64, 372] width 45 height 10
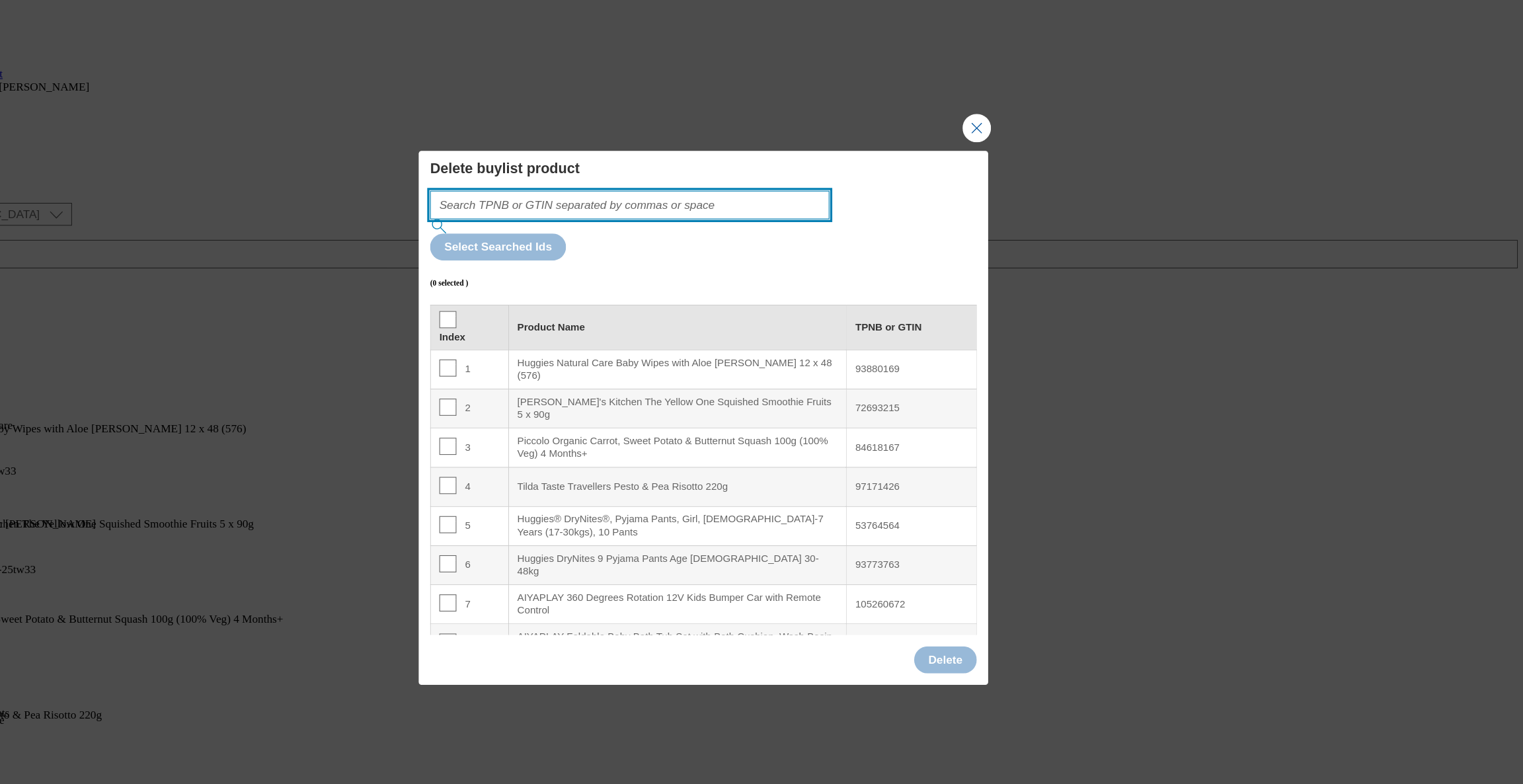
click at [712, 203] on input "Modal" at bounding box center [693, 191] width 371 height 27
paste input "105040498 105040499 105038527 105045414 105661290 105038288 105038532"
type input "105040498 105040499 105038527 105045414 105661290 105038288 105038532"
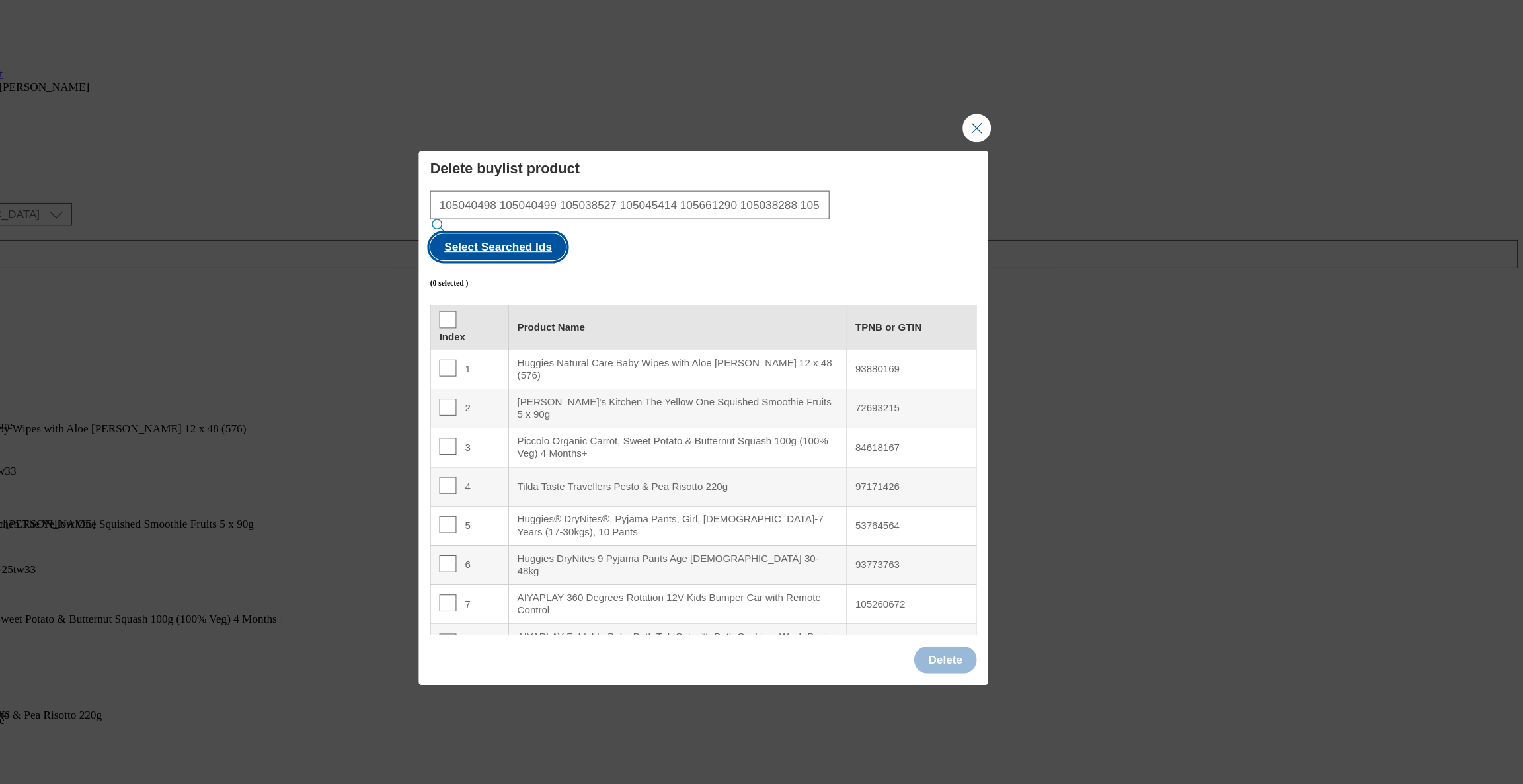
click at [634, 221] on button "Select Searched Ids" at bounding box center [570, 229] width 126 height 25
checkbox input "true"
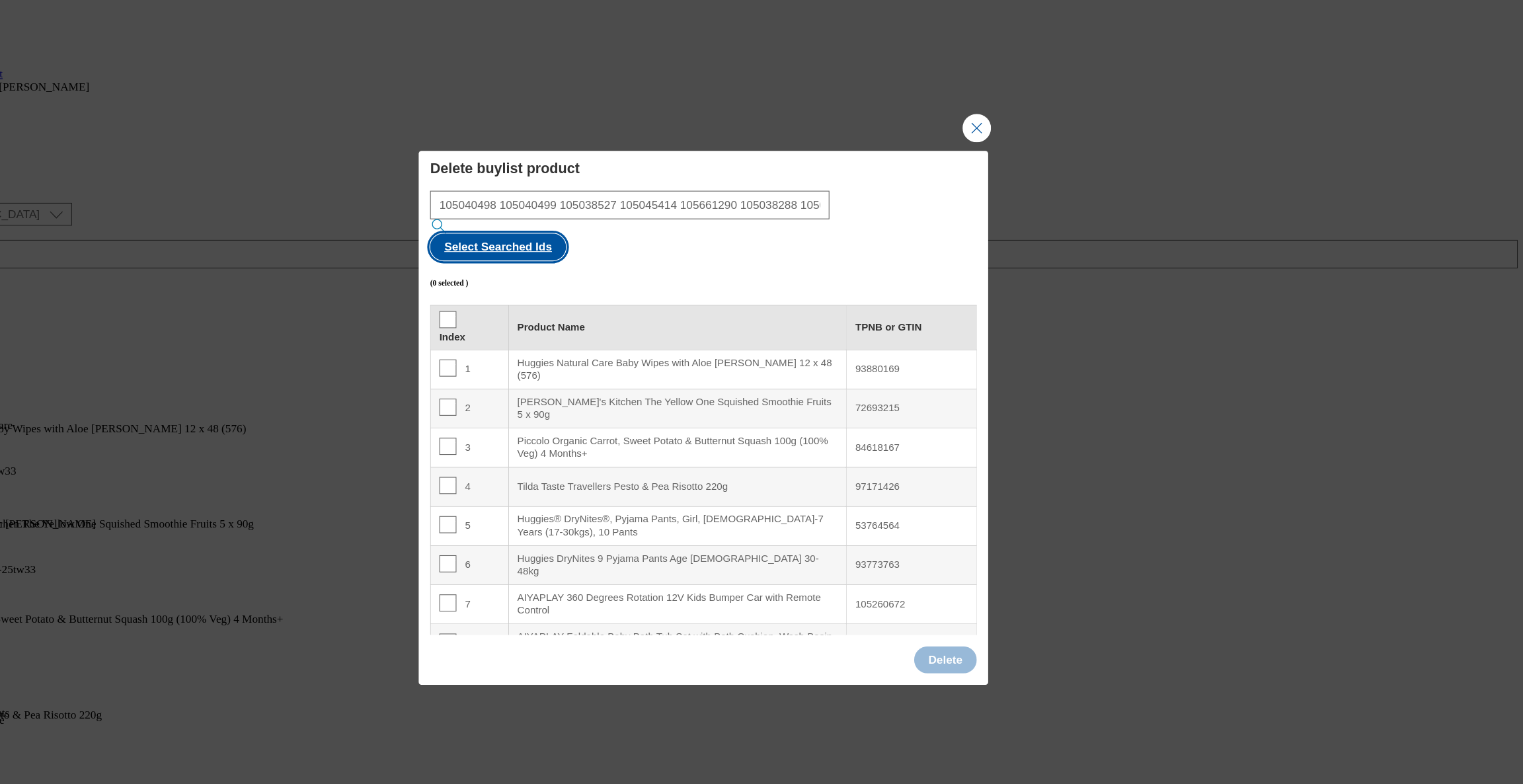
checkbox input "true"
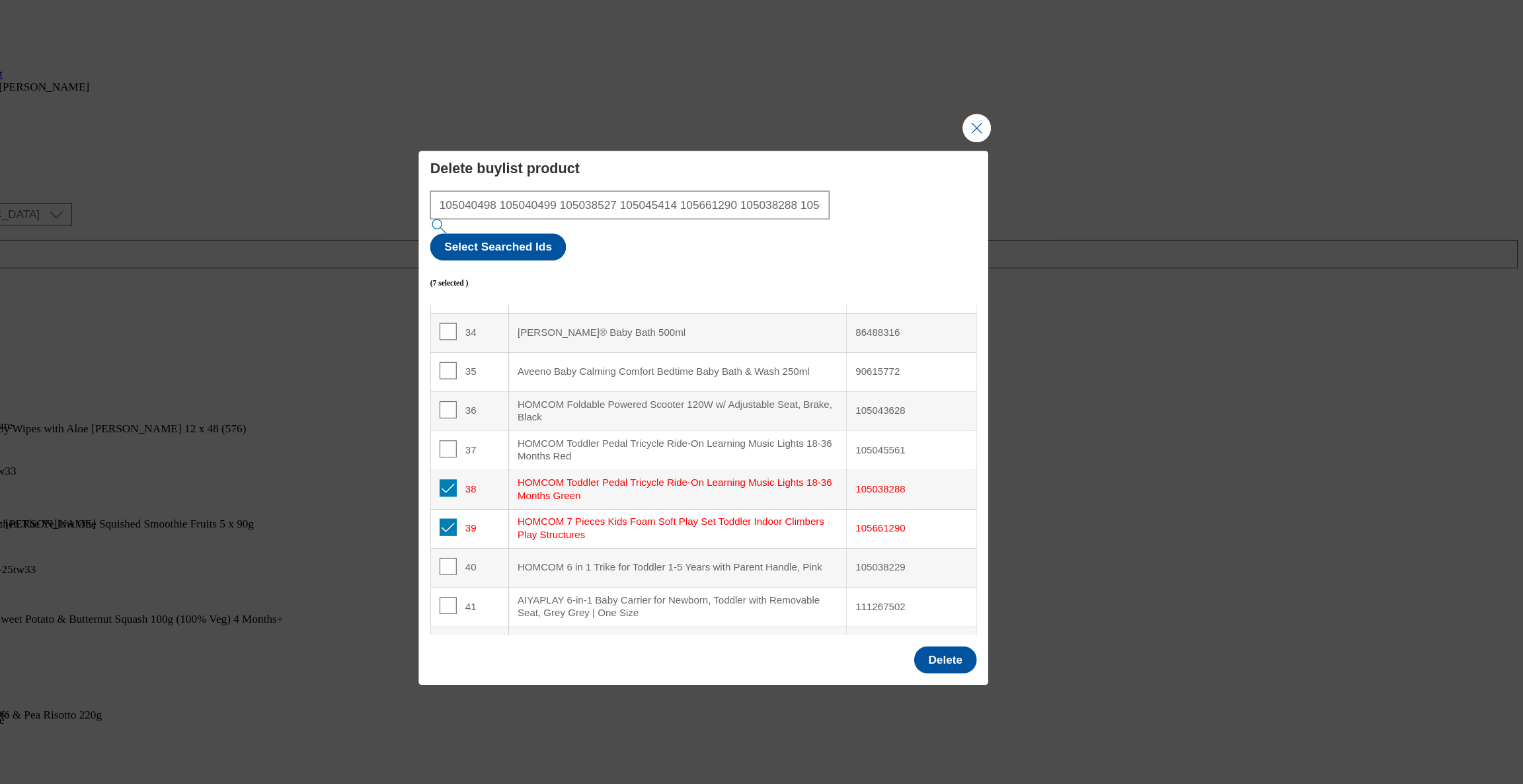
scroll to position [1654, 0]
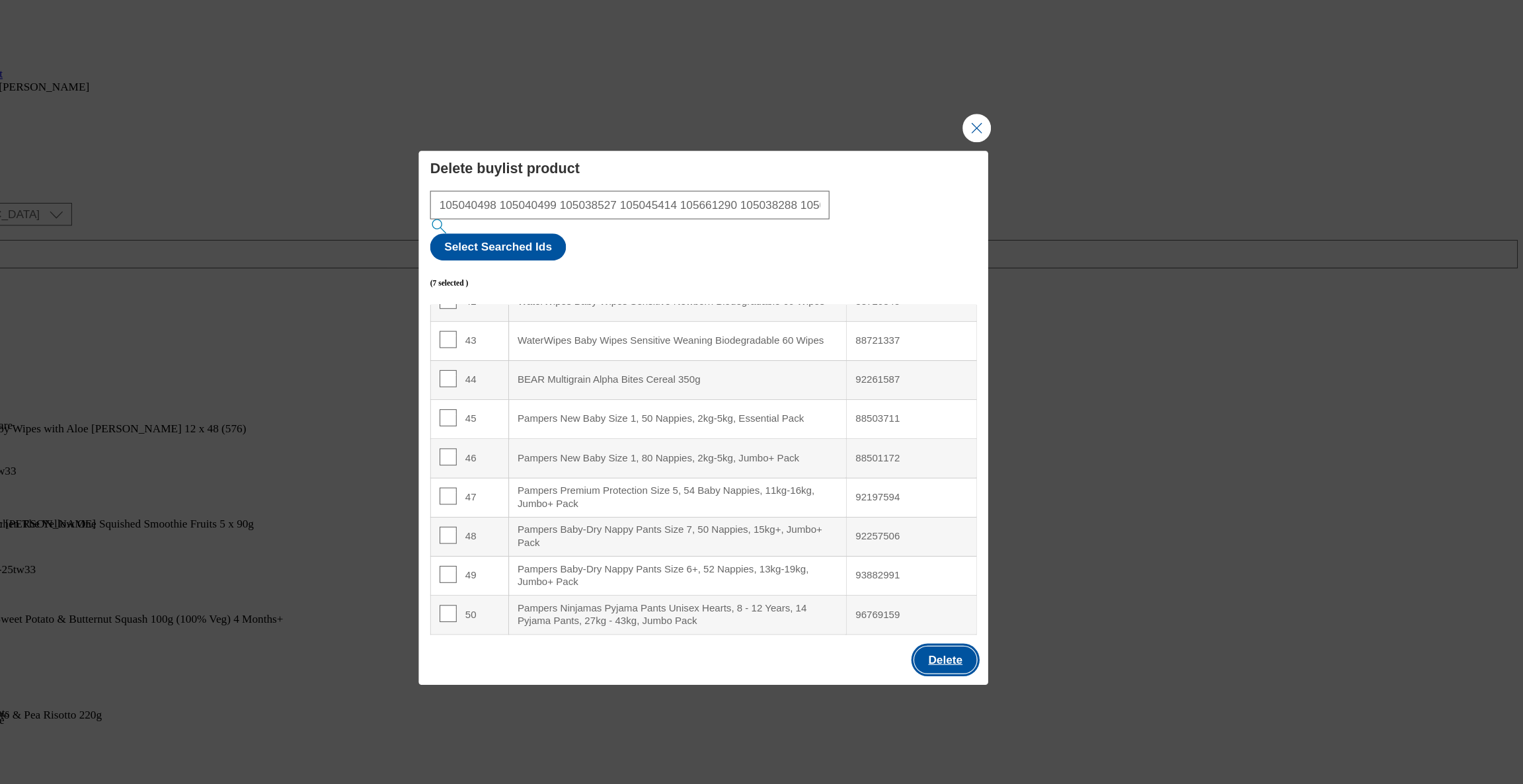
click at [1001, 600] on button "Delete" at bounding box center [986, 613] width 58 height 25
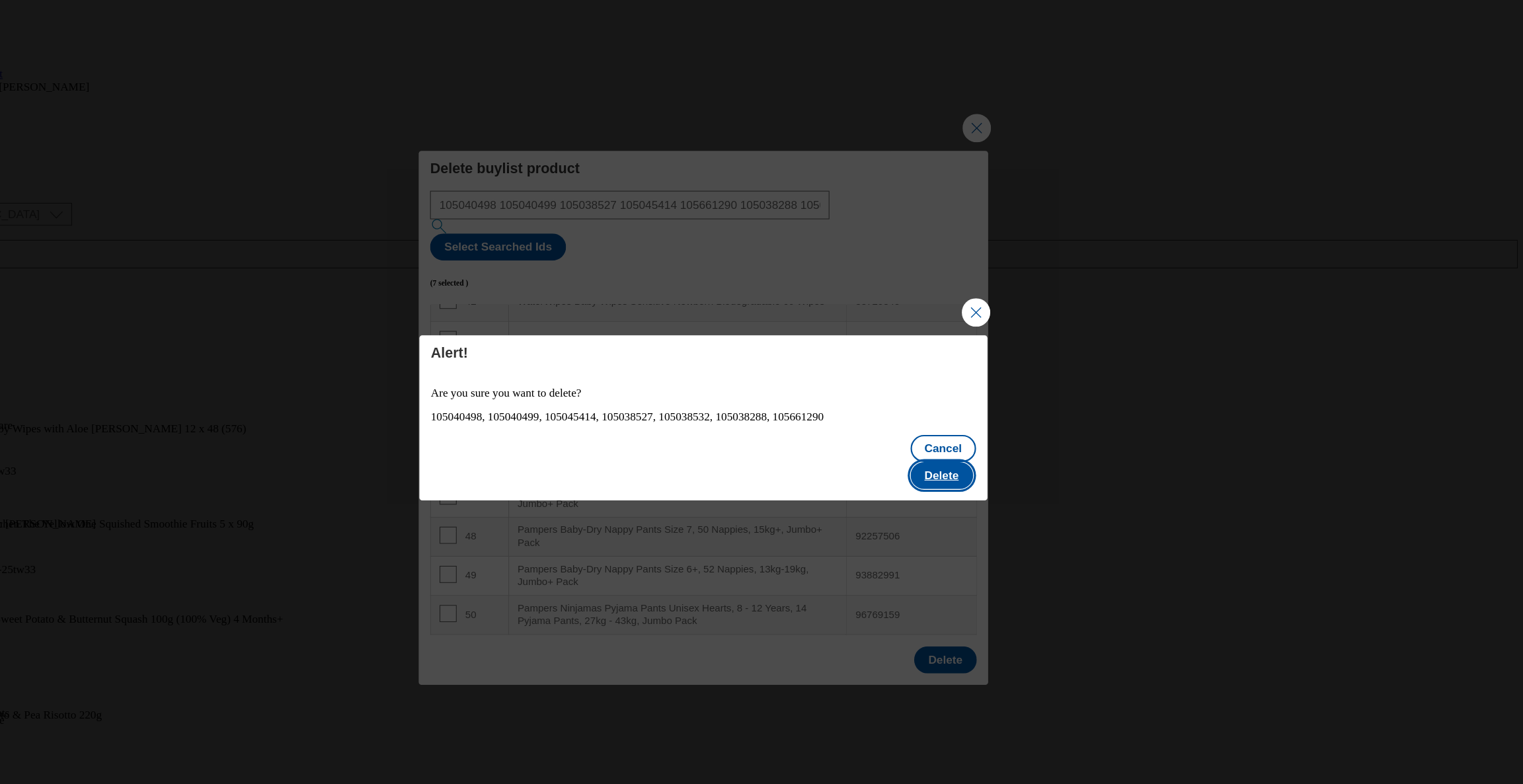
click at [975, 429] on button "Delete" at bounding box center [982, 441] width 58 height 25
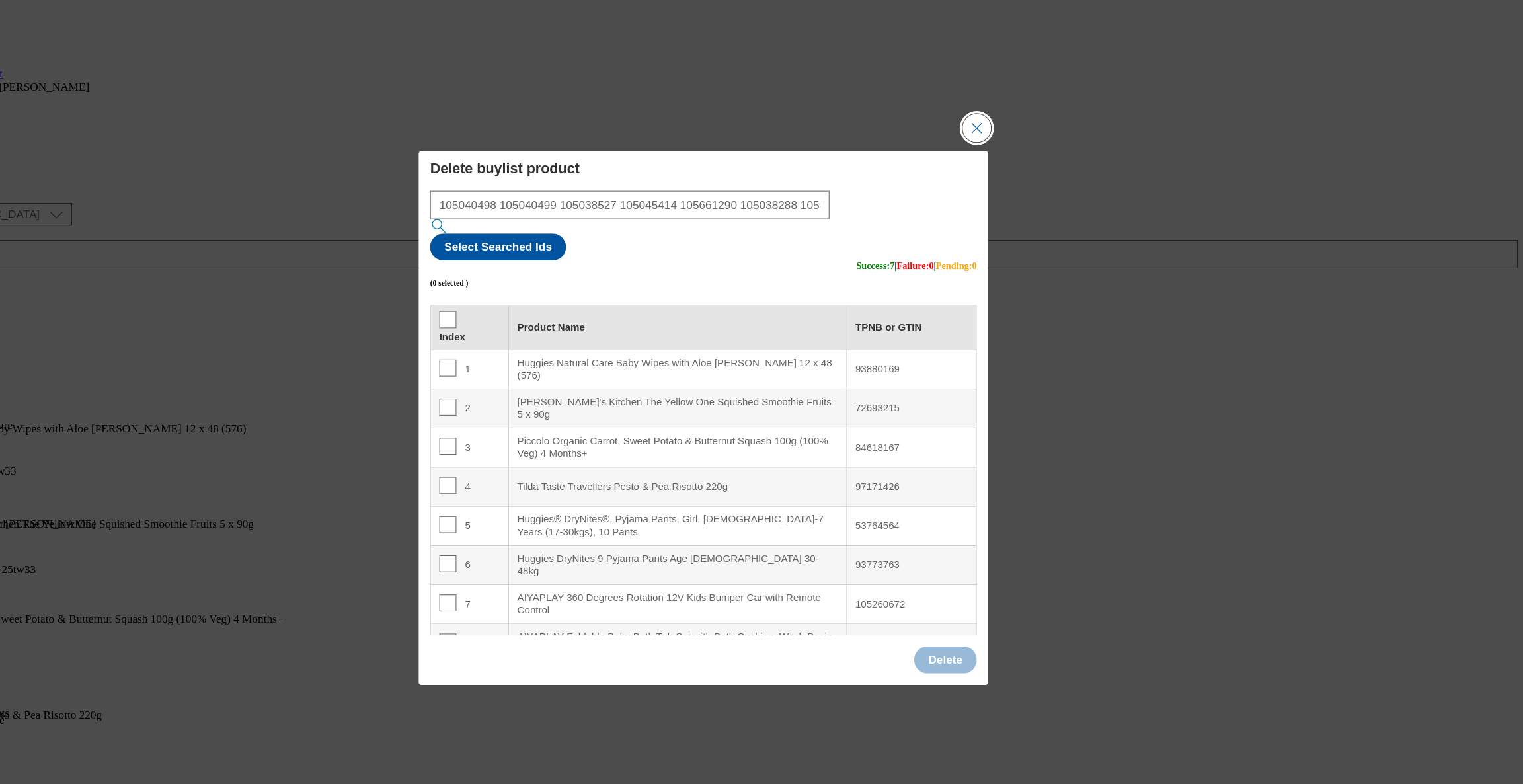
click at [1022, 132] on button "Close Modal" at bounding box center [1016, 119] width 27 height 27
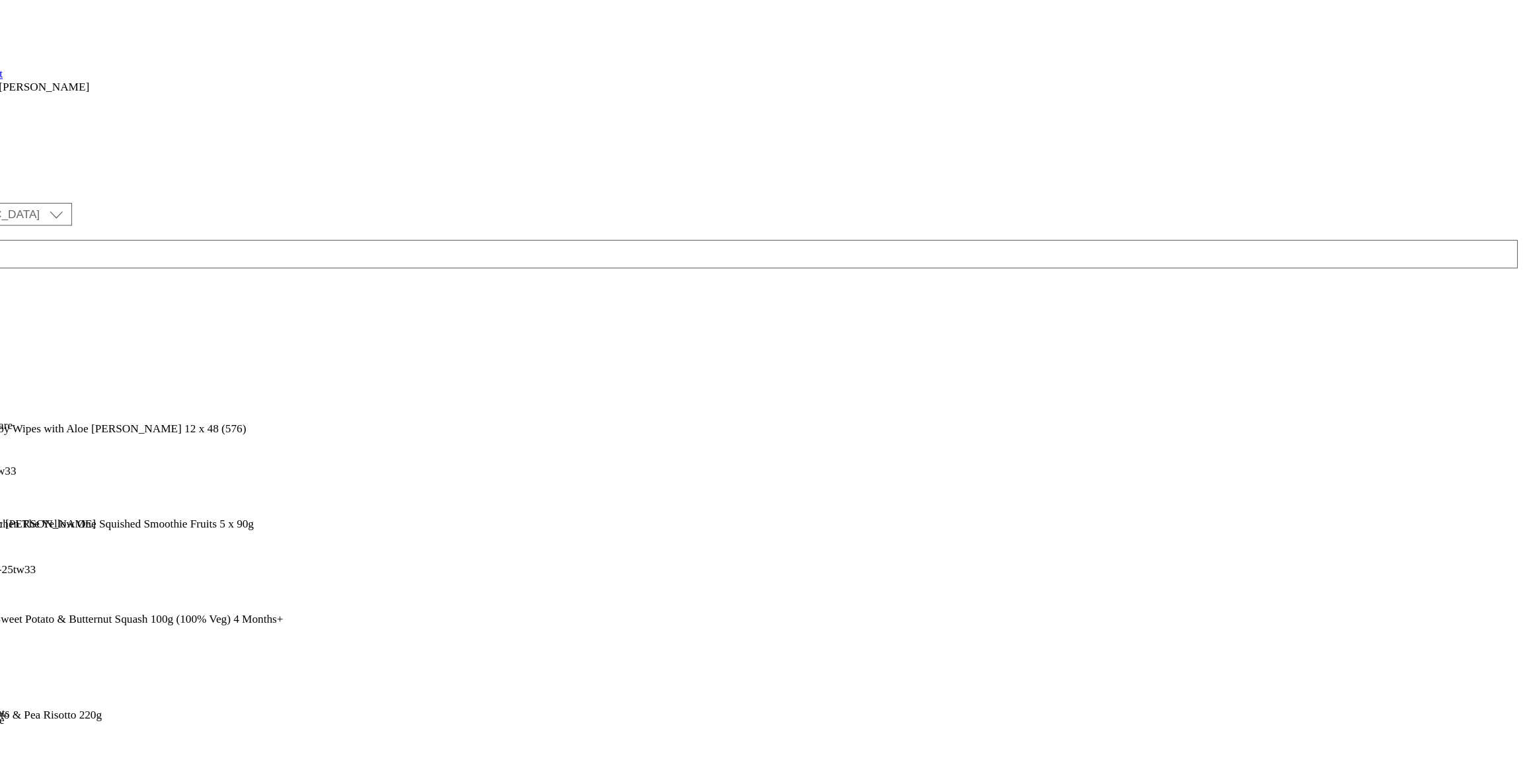
click at [72, 383] on div "Top picks Top picks top-picks [DATE] 10:05 am" at bounding box center [36, 428] width 72 height 91
click at [15, 339] on icon at bounding box center [10, 343] width 9 height 9
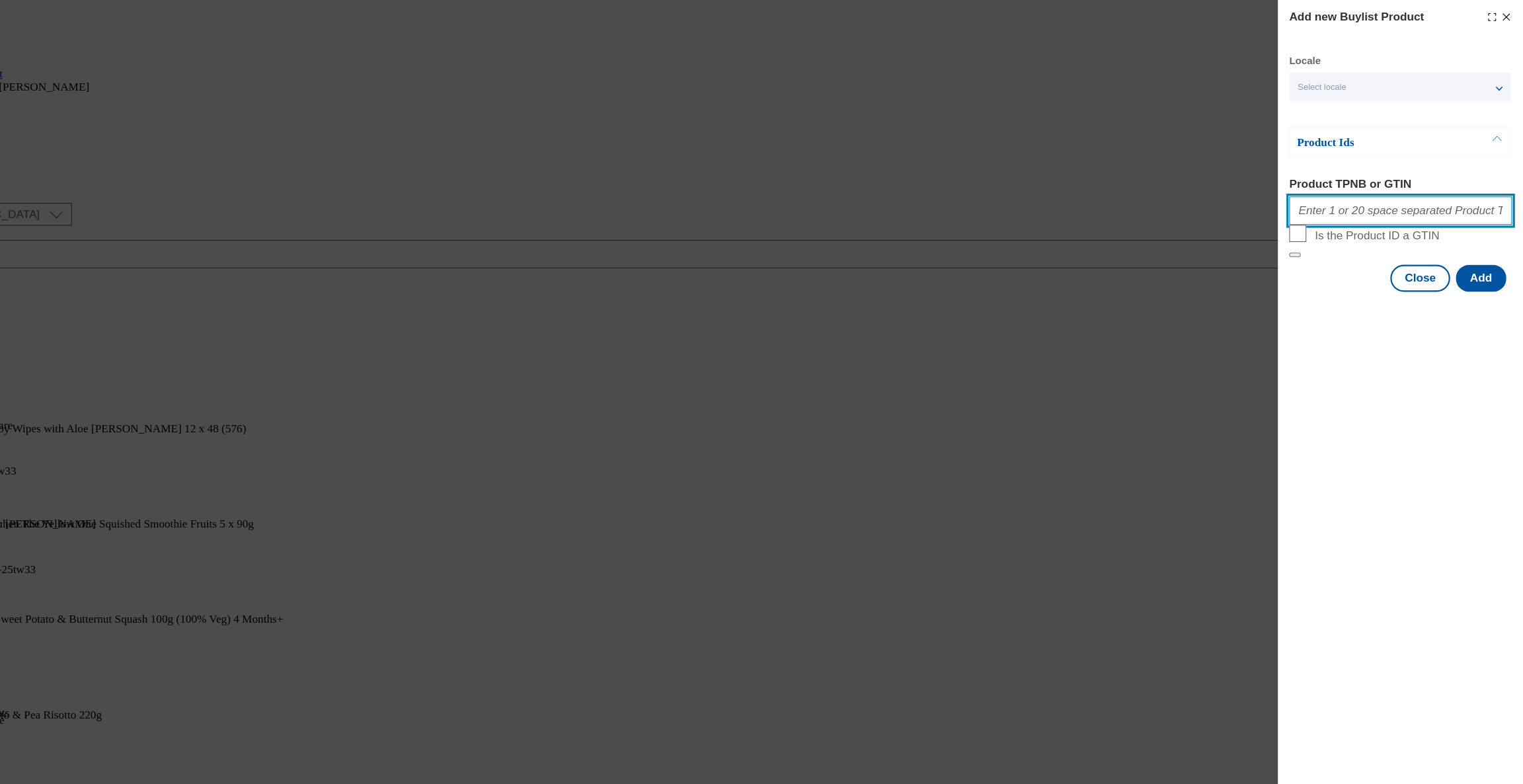
click at [1345, 205] on input "Product TPNB or GTIN" at bounding box center [1409, 196] width 207 height 27
paste input "106077582 105566125 106090016 105048526 105048545 105048546"
type input "106077582 105566125 106090016 105048526 105048545 105048546"
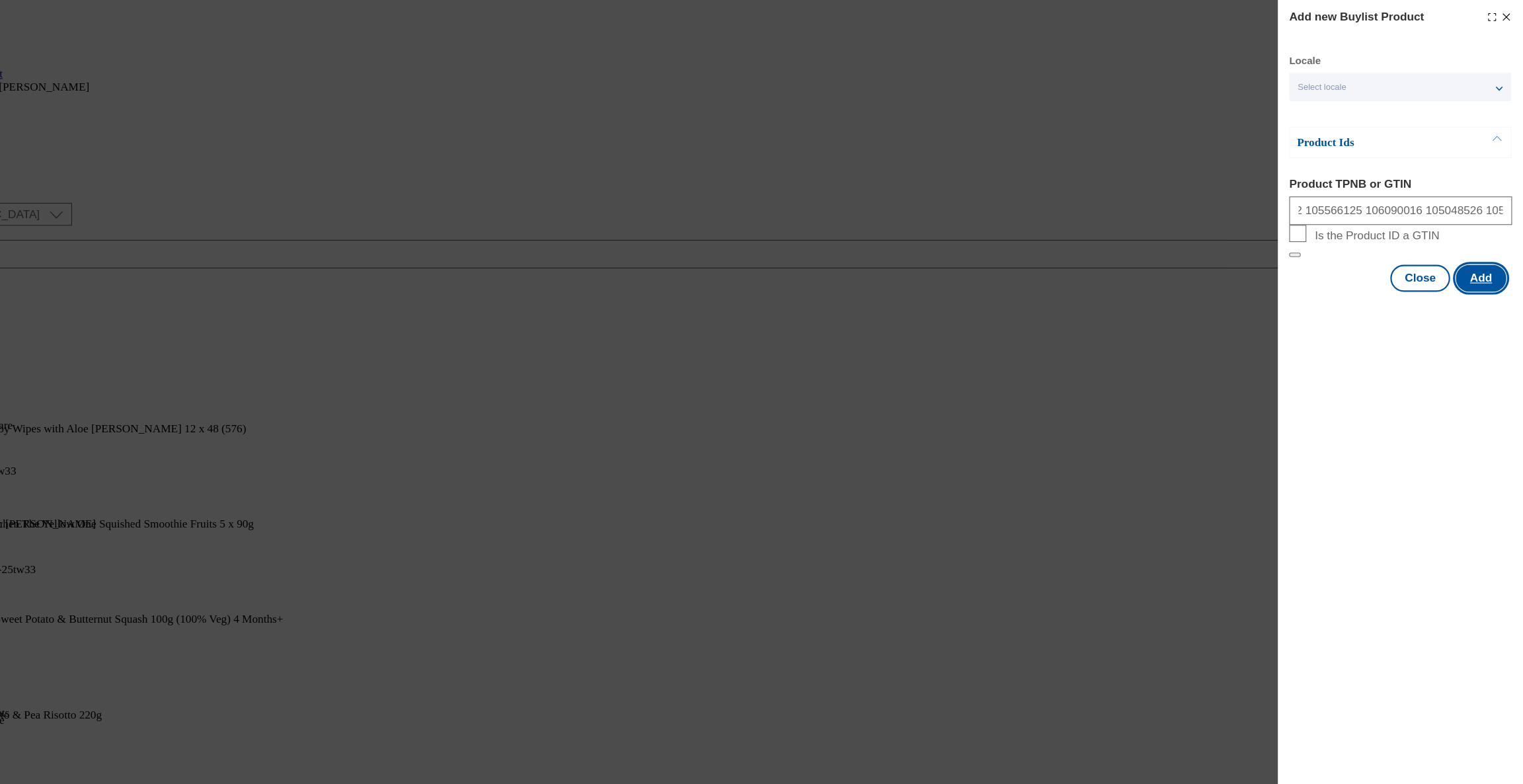
scroll to position [0, 0]
click at [1486, 271] on button "Add" at bounding box center [1483, 259] width 47 height 25
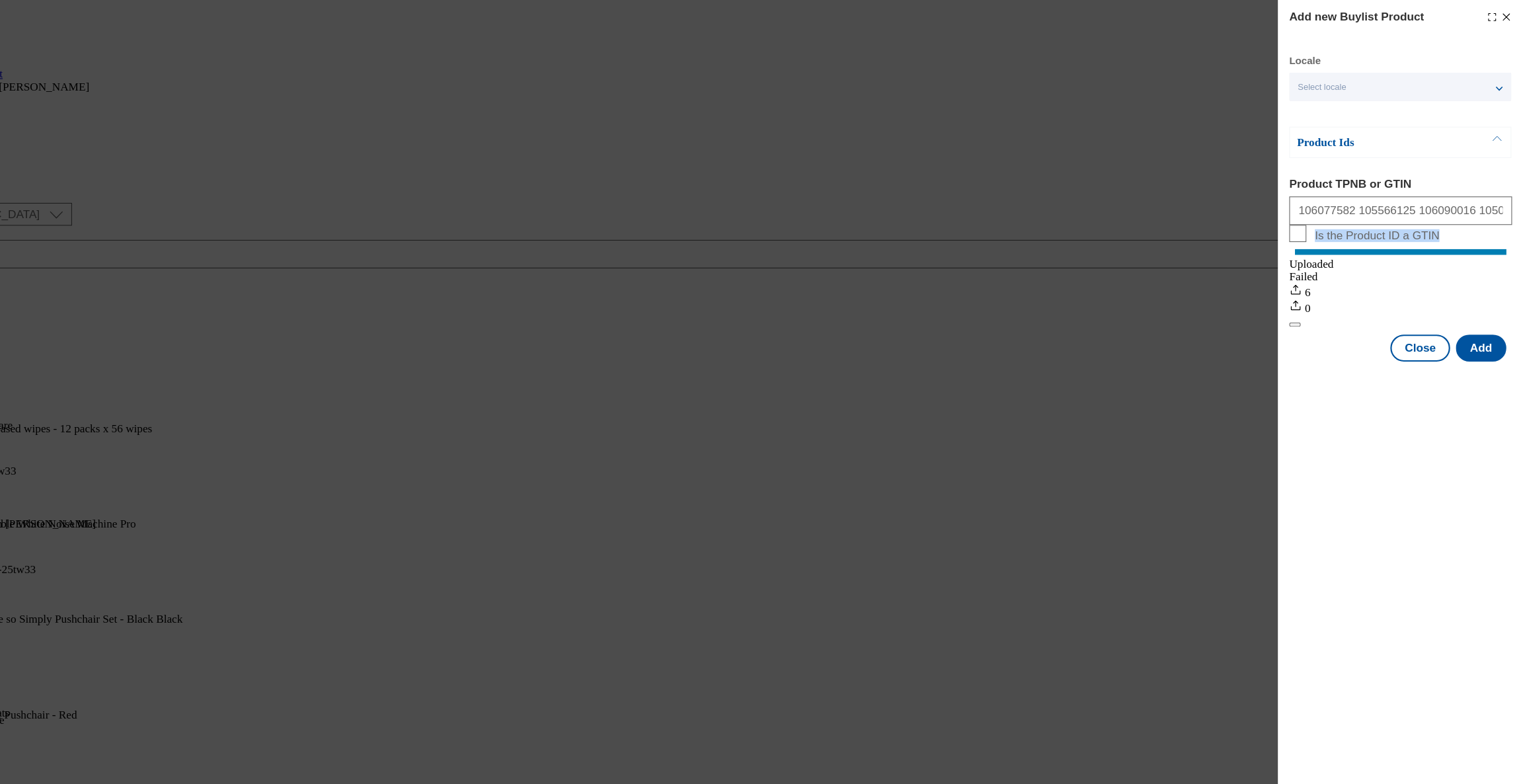
drag, startPoint x: 1133, startPoint y: 259, endPoint x: 1133, endPoint y: 275, distance: 16.0
click at [1133, 275] on div "Add new Buylist Product Locale Select locale English Welsh Product Ids Product …" at bounding box center [762, 392] width 1523 height 784
click at [1482, 336] on button "Add" at bounding box center [1483, 323] width 47 height 25
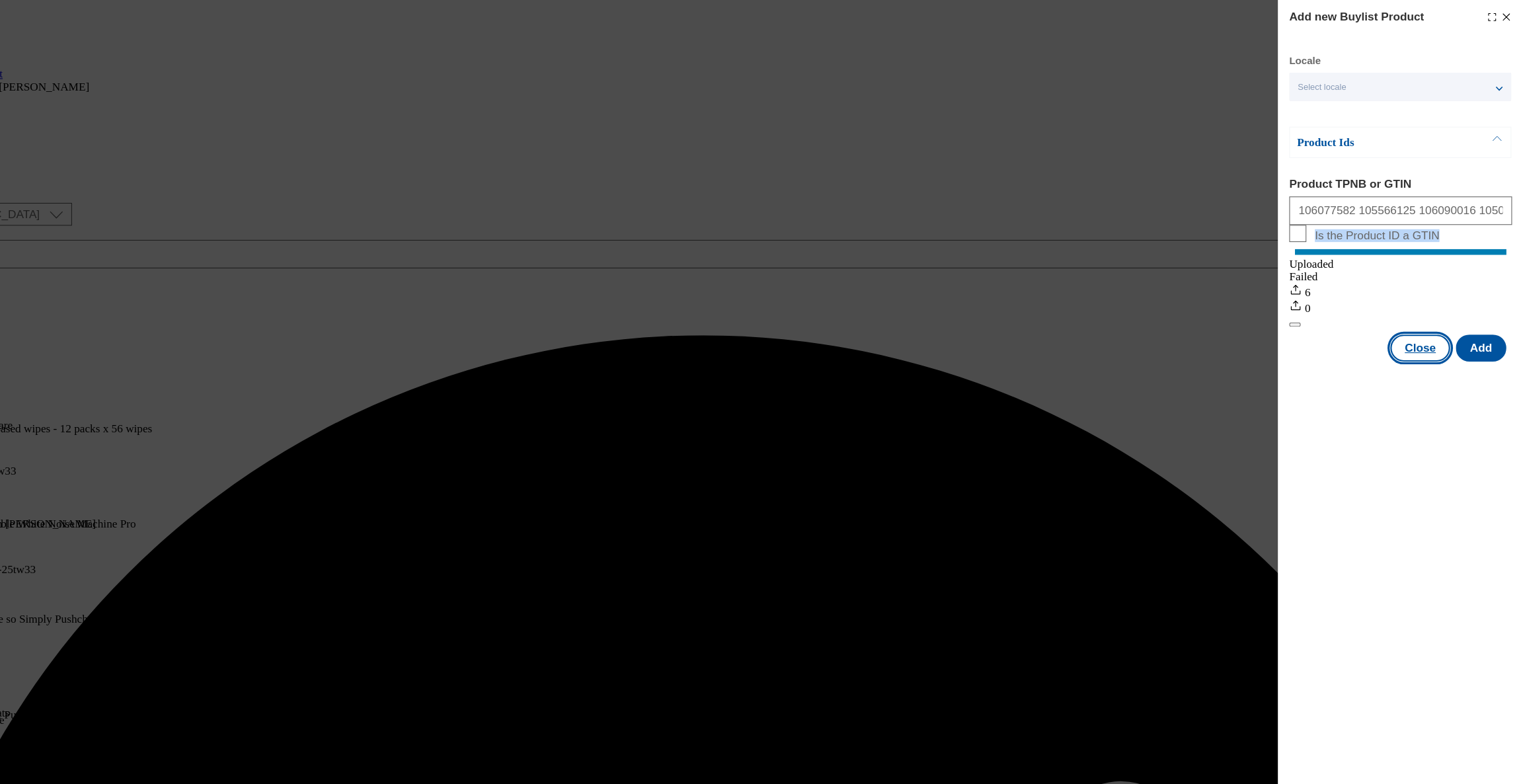
click at [1442, 336] on button "Close" at bounding box center [1426, 323] width 55 height 25
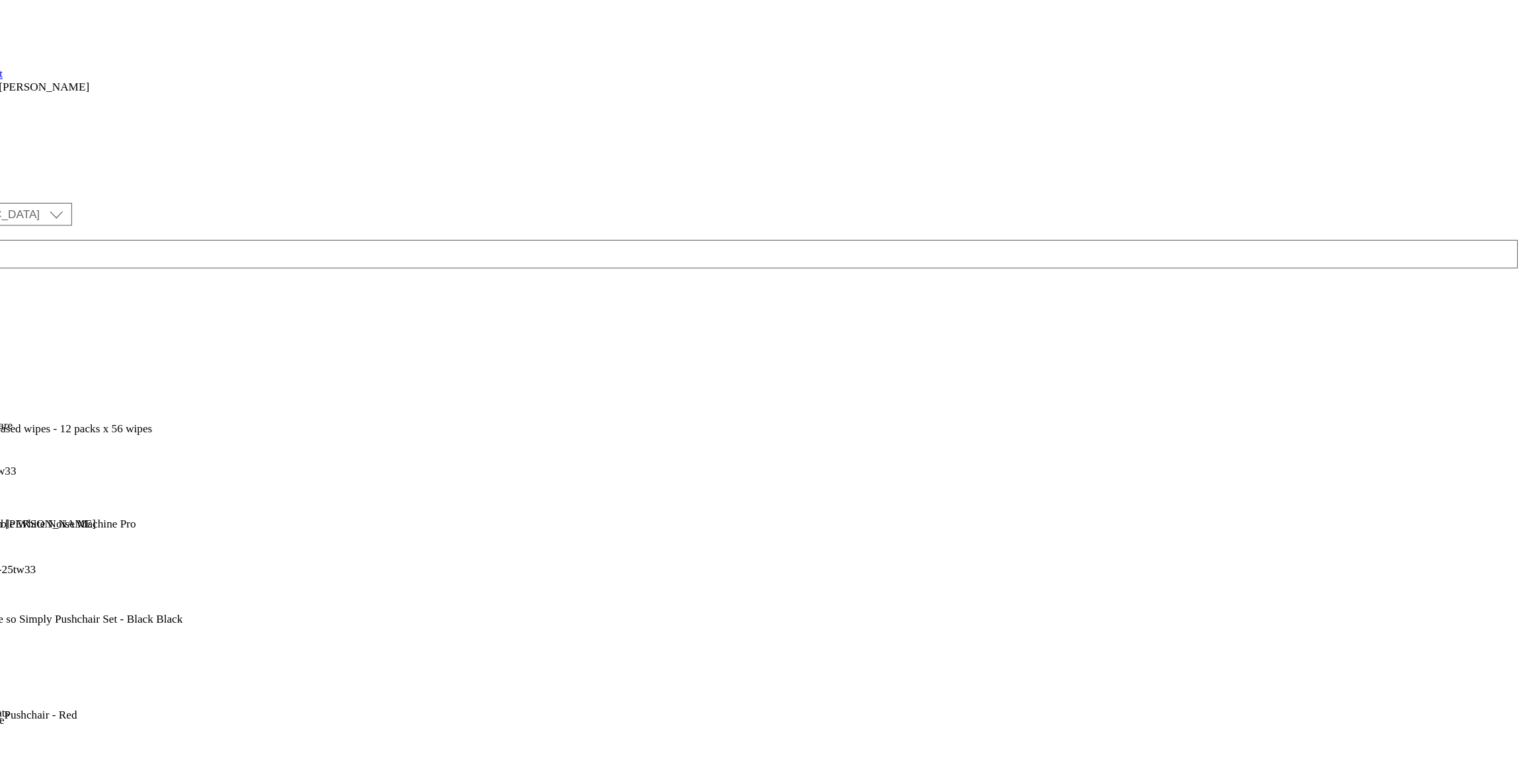
click at [72, 425] on div "top-picks" at bounding box center [36, 431] width 72 height 12
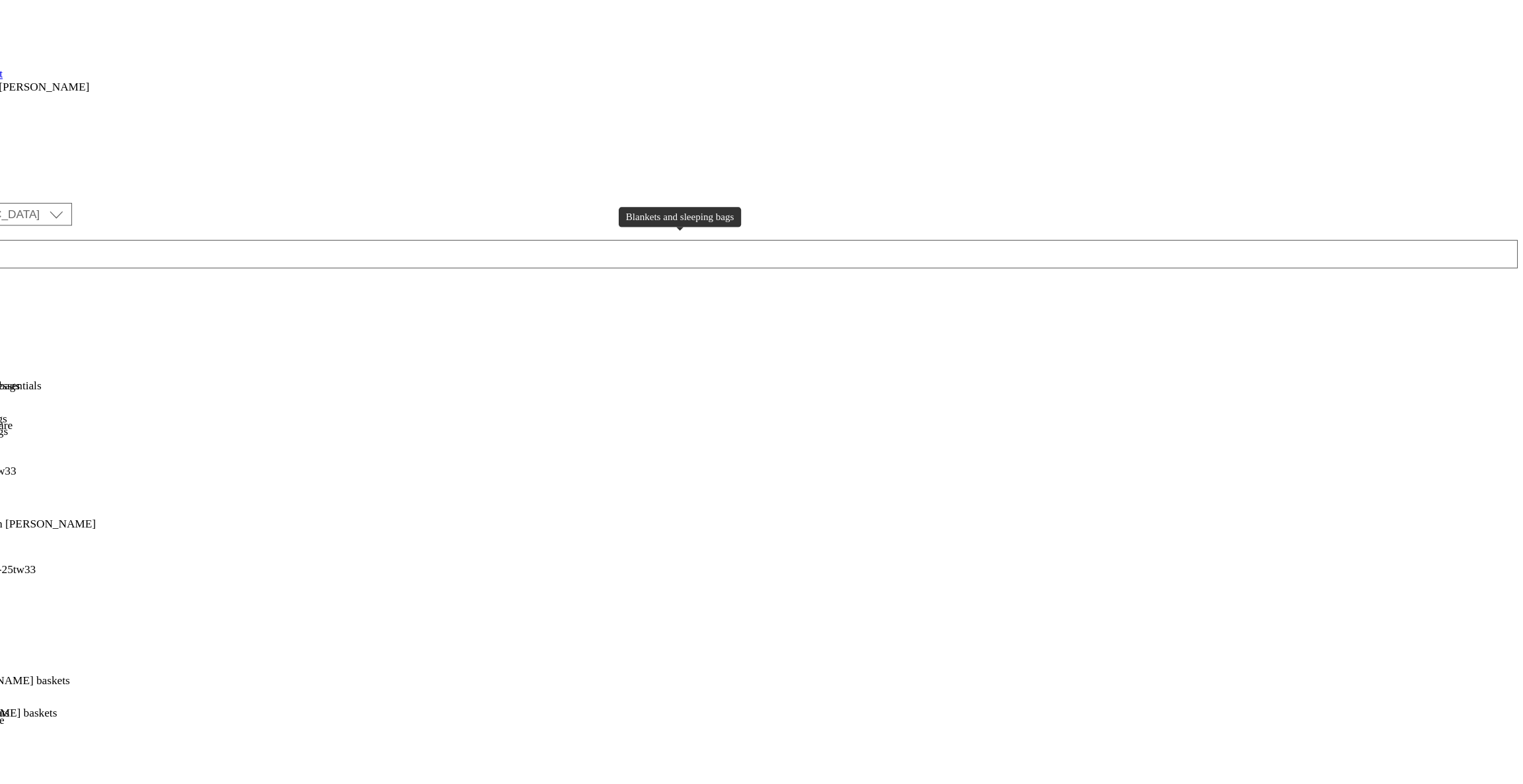
click at [115, 383] on div "Blankets and sleeping bags" at bounding box center [57, 389] width 115 height 12
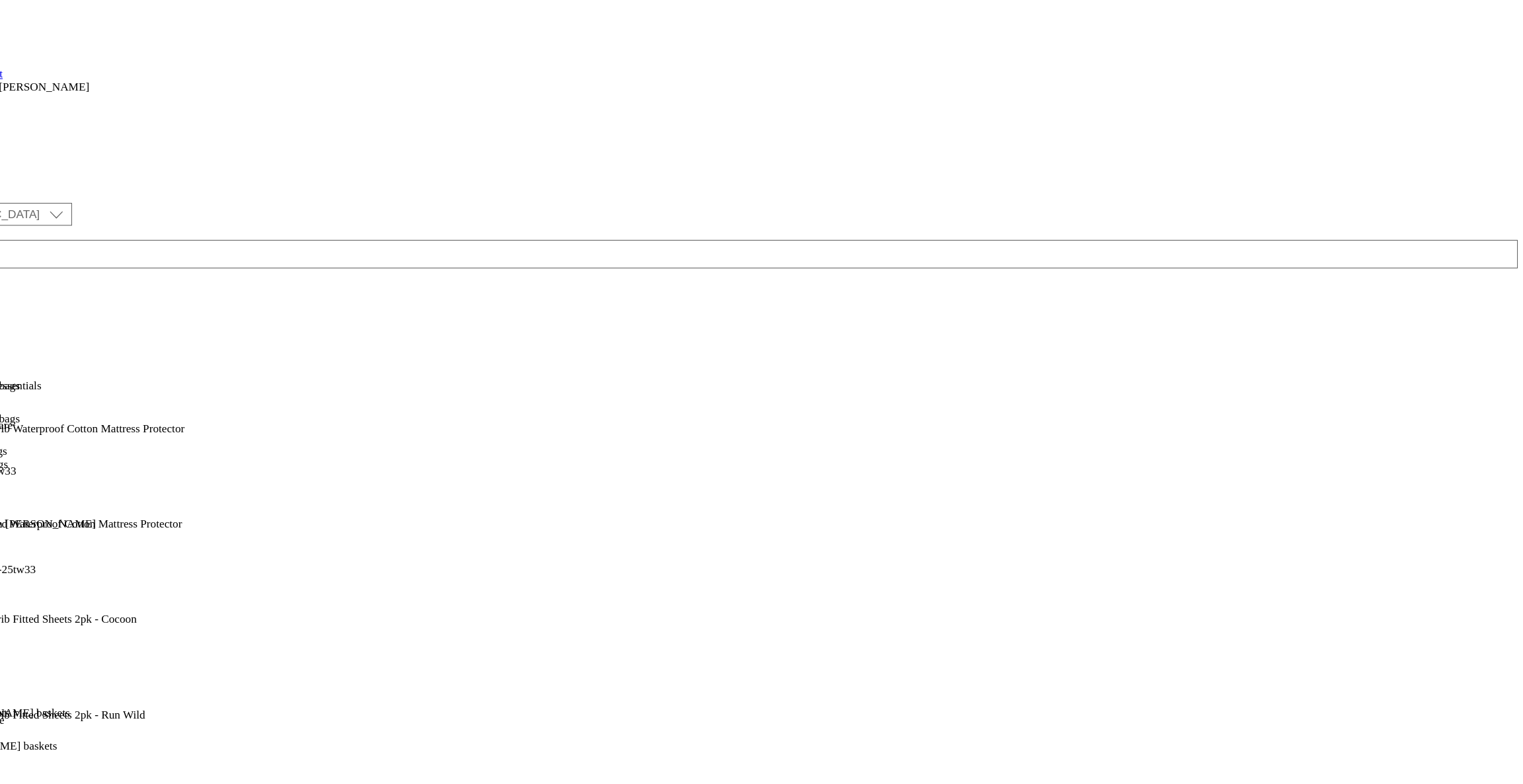
click at [20, 337] on button at bounding box center [10, 344] width 20 height 15
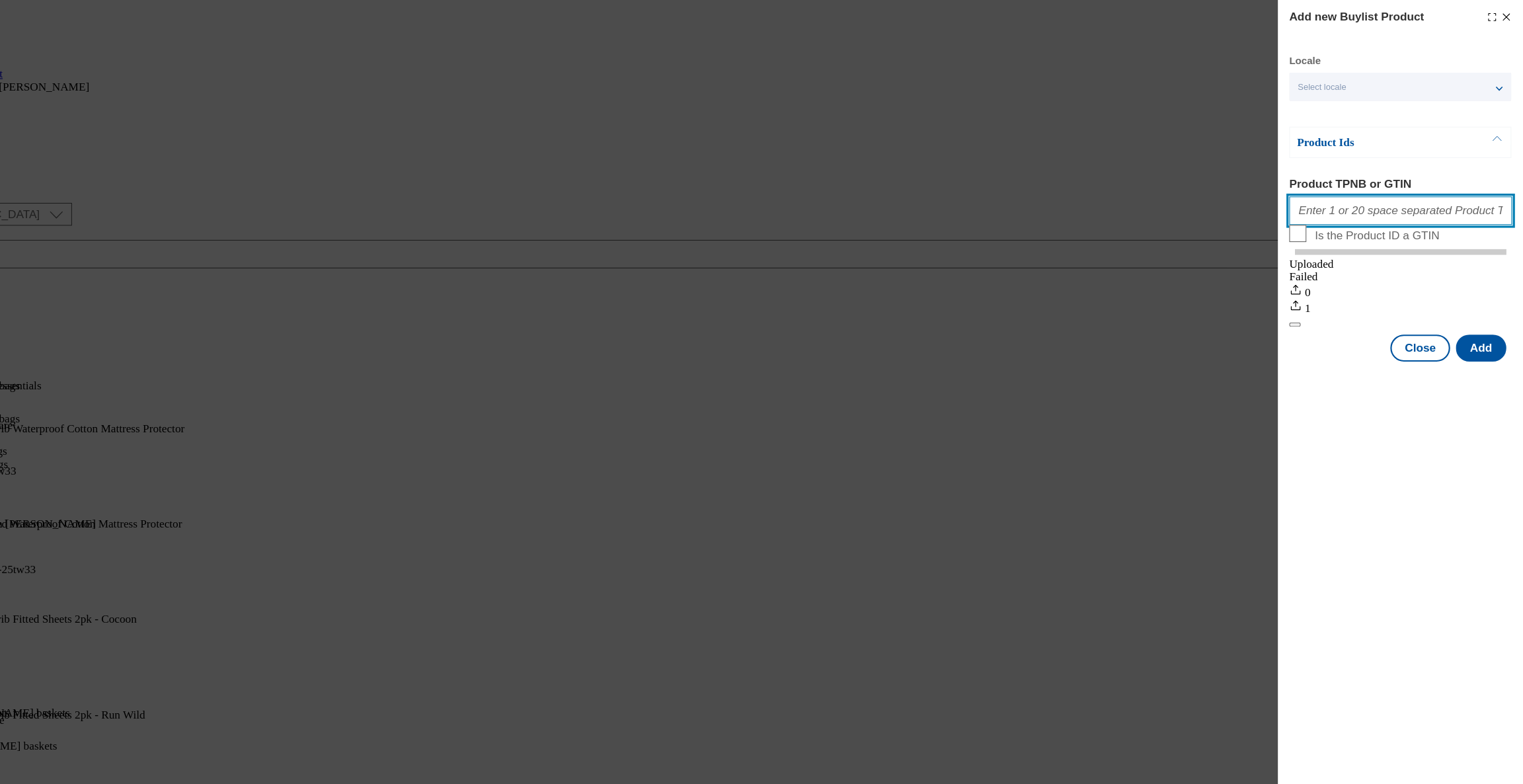
click at [1384, 207] on input "Product TPNB or GTIN" at bounding box center [1409, 196] width 207 height 27
paste input "105048548 105048540 105048541 105048543 105048544 105048550"
type input "105048548 105048540 105048541 105048543 105048544 105048550"
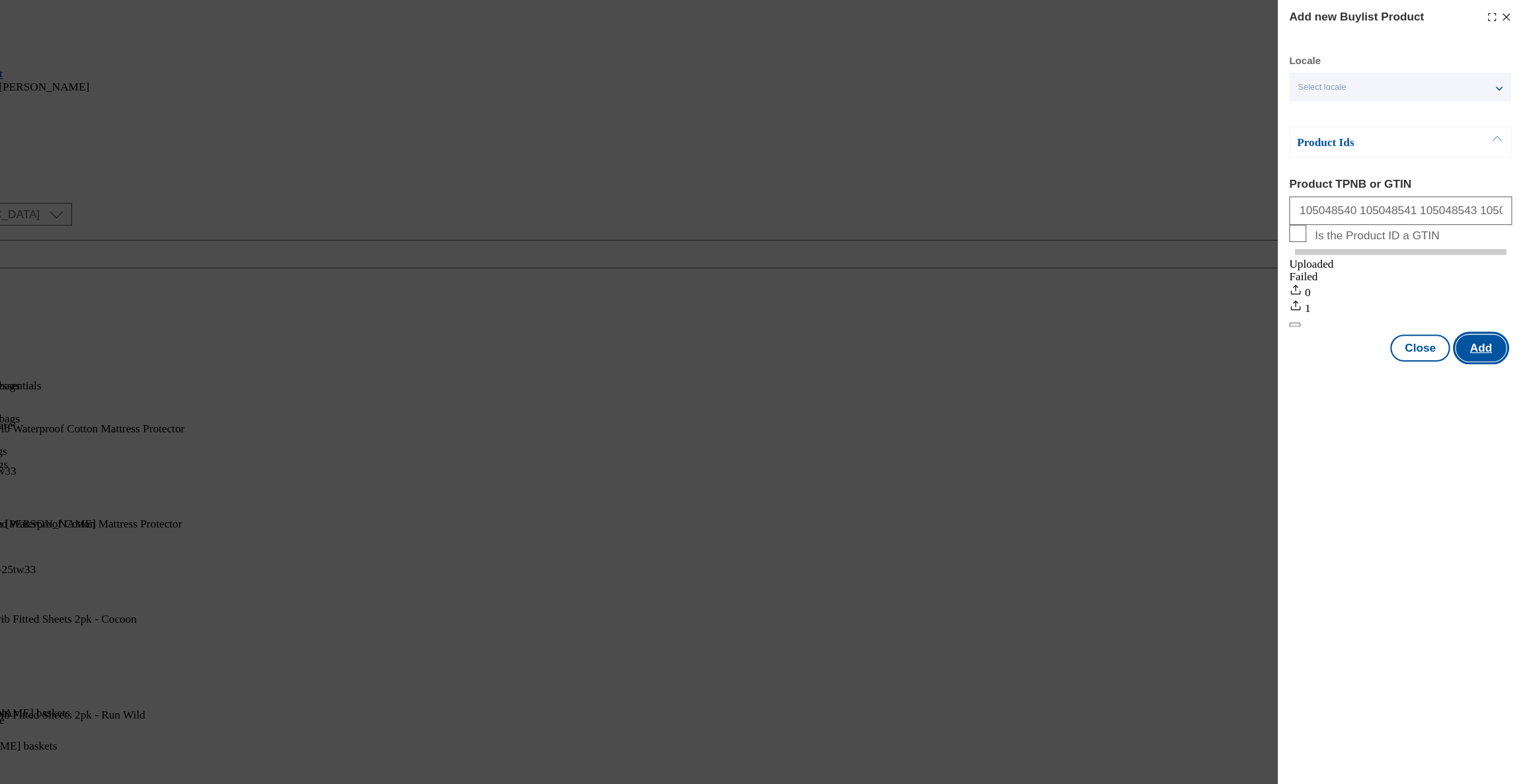
scroll to position [0, 0]
click at [1483, 336] on button "Add" at bounding box center [1483, 323] width 47 height 25
click at [1440, 335] on button "Close" at bounding box center [1426, 323] width 55 height 25
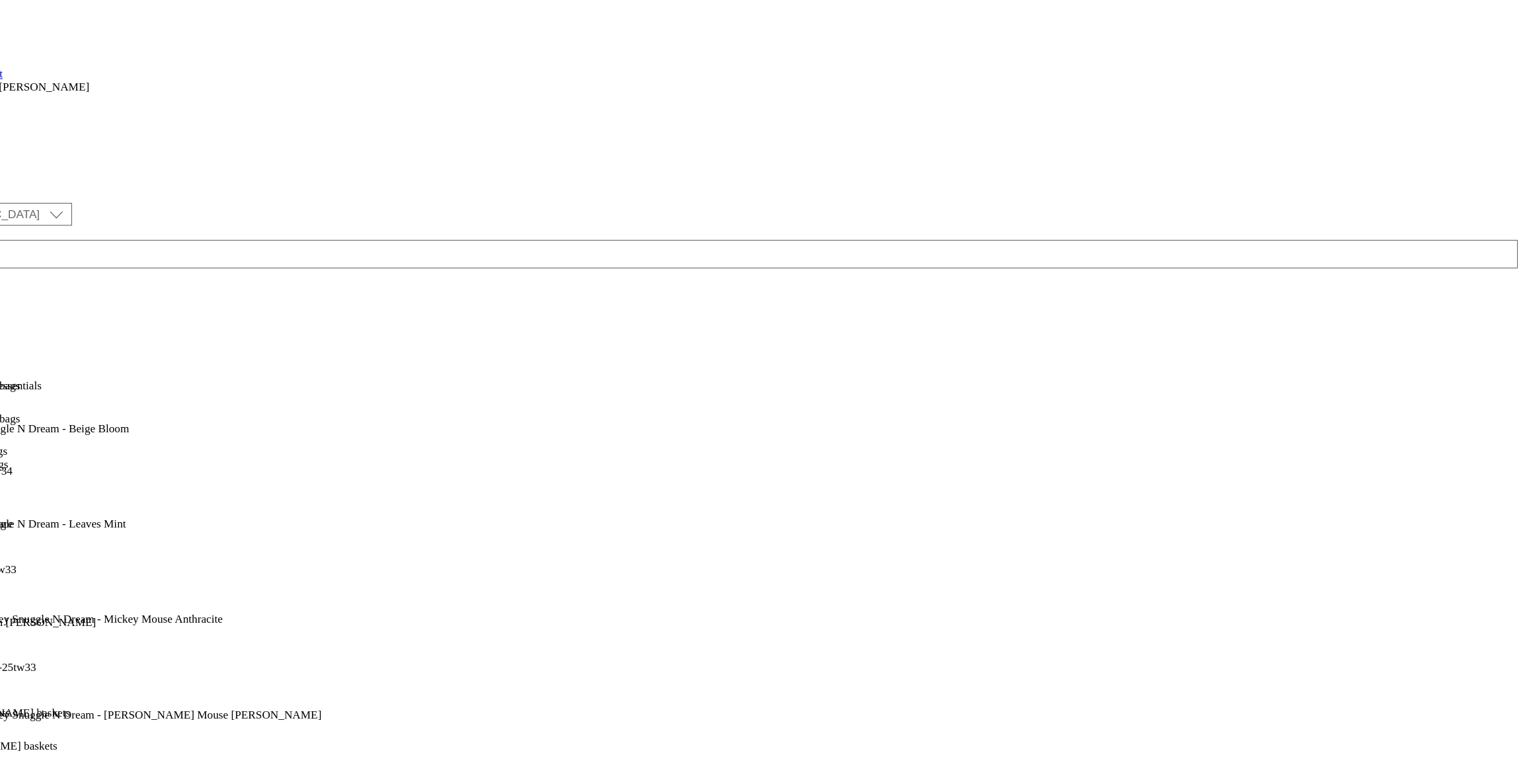
click at [173, 516] on div "chairs" at bounding box center [87, 522] width 173 height 12
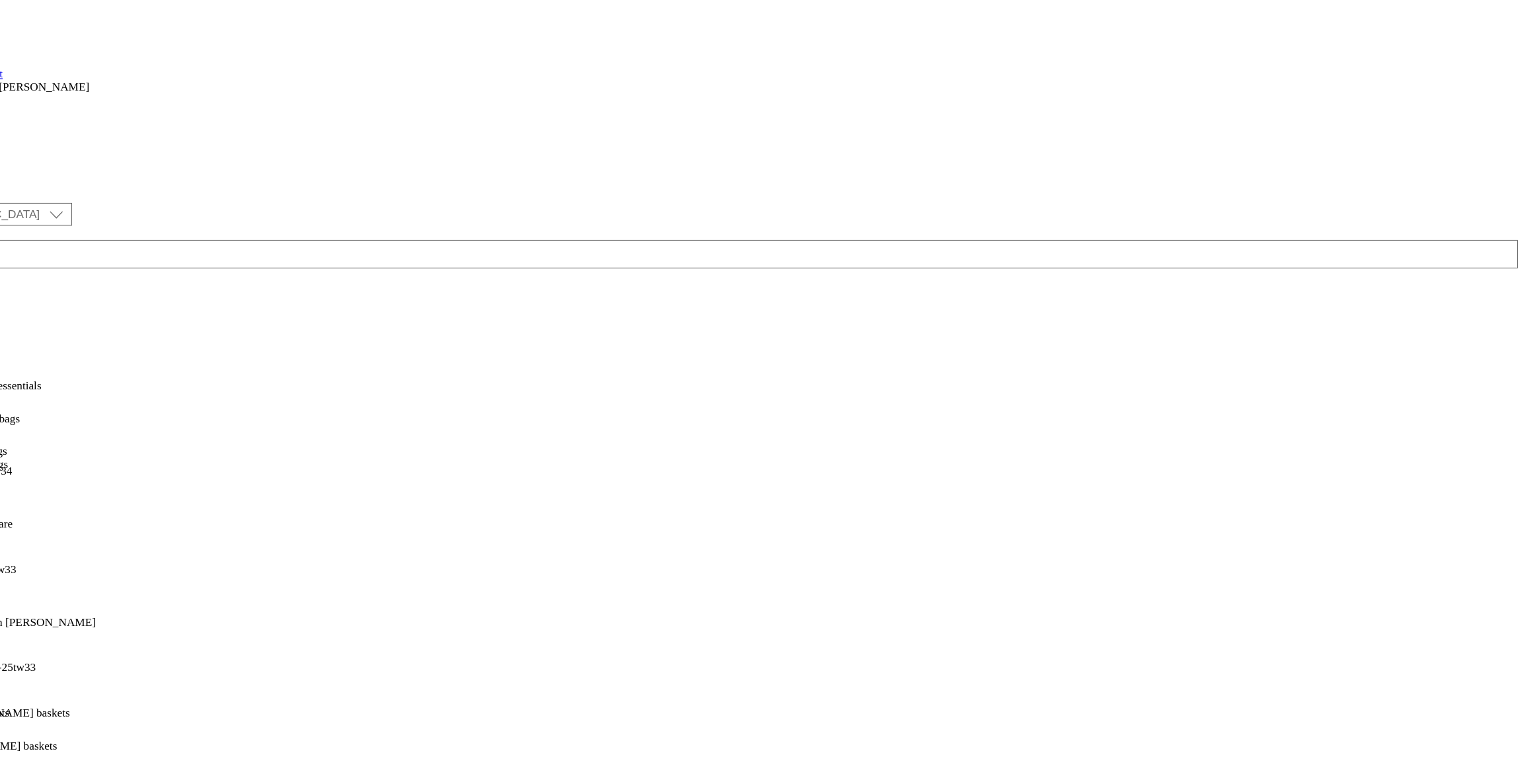
click at [75, 595] on span "Cots and cot beds" at bounding box center [37, 601] width 75 height 12
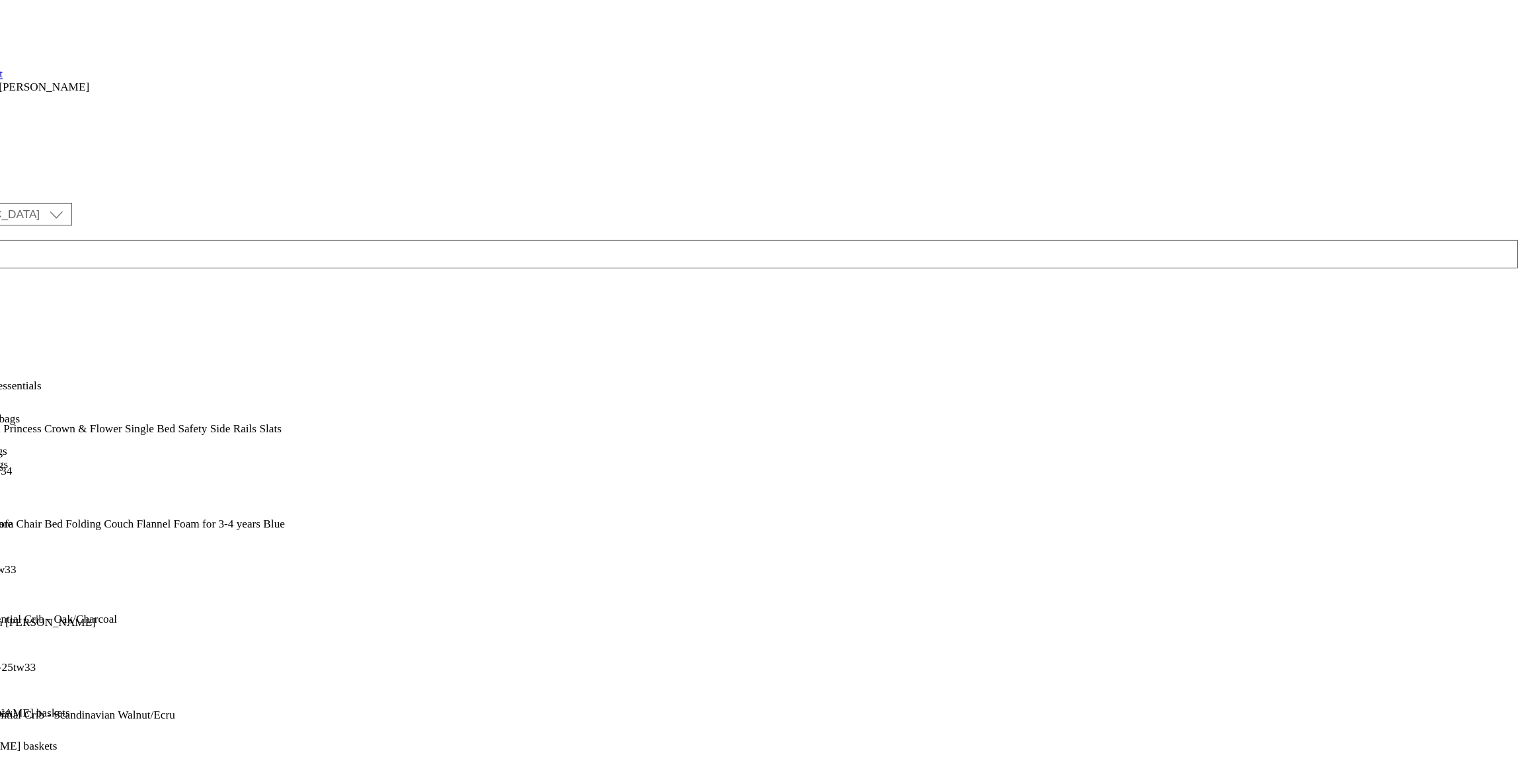
click at [15, 339] on icon at bounding box center [10, 343] width 9 height 9
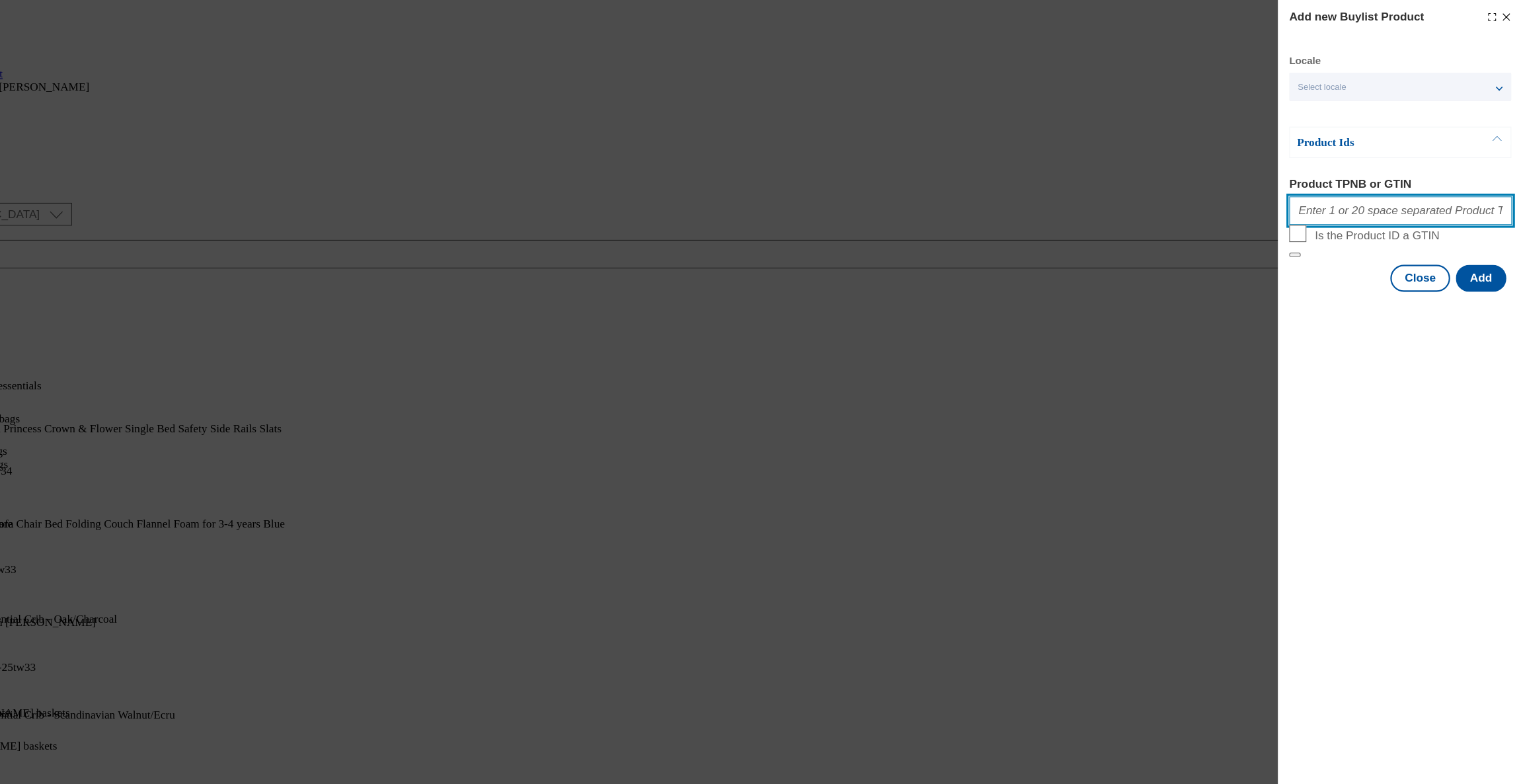
click at [1324, 199] on input "Product TPNB or GTIN" at bounding box center [1409, 196] width 207 height 27
paste input "105048545 105048546 105048555 105048556 105048551"
type input "105048545 105048546 105048555 105048556 105048551"
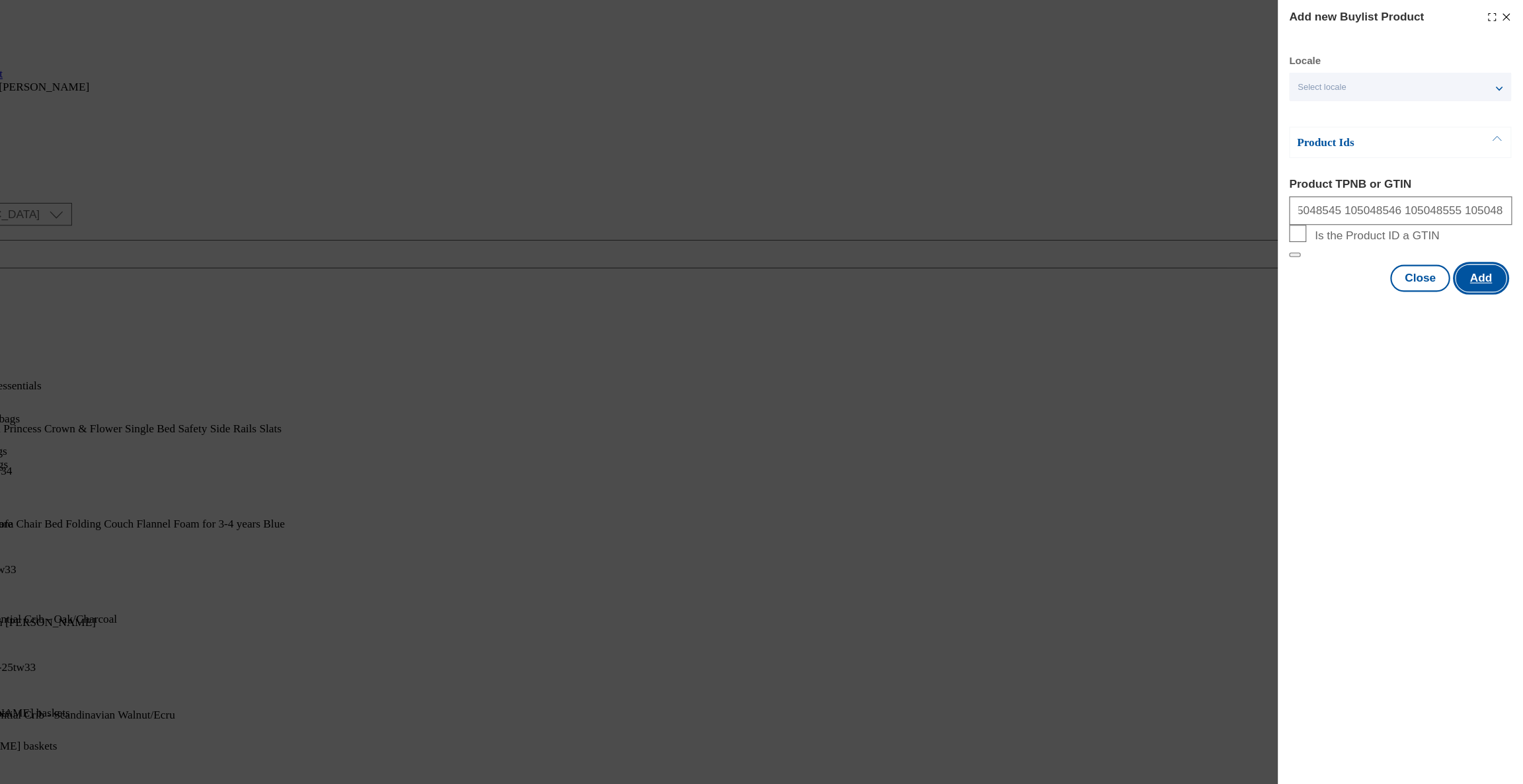
scroll to position [0, 0]
click at [1496, 271] on button "Add" at bounding box center [1483, 259] width 47 height 25
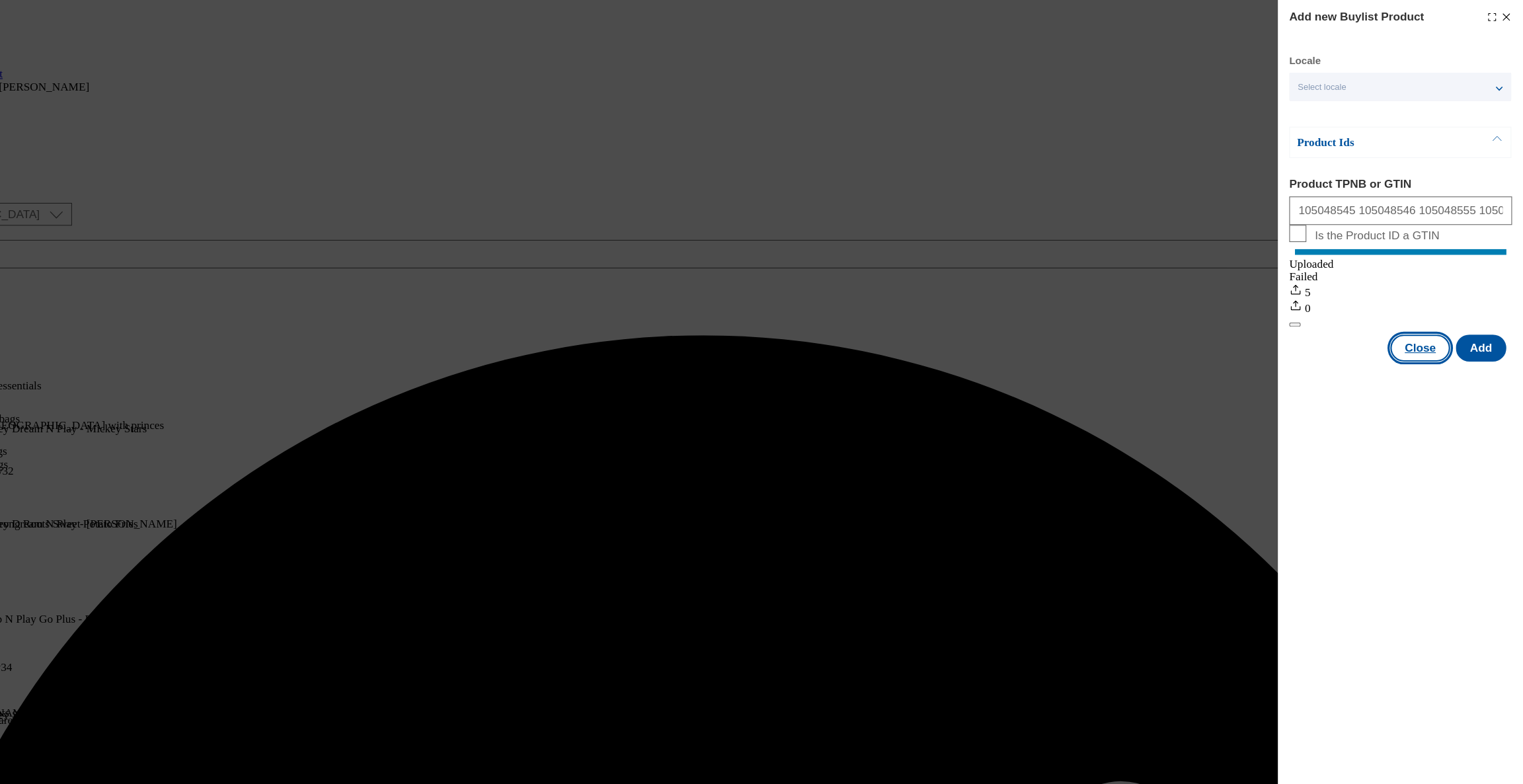
click at [1413, 336] on button "Close" at bounding box center [1426, 323] width 55 height 25
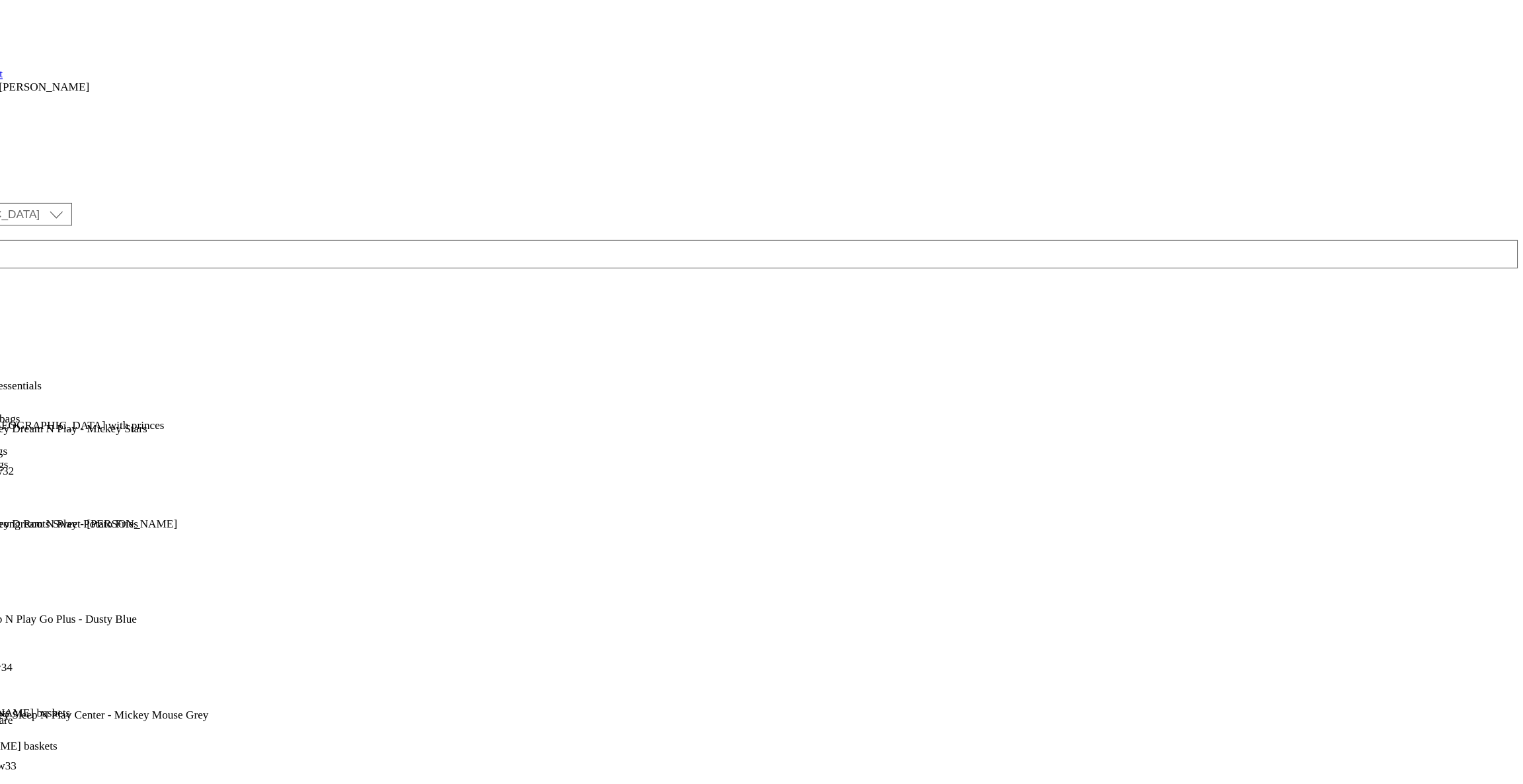
click at [173, 565] on div "Cots and cot beds Cots and cot beds cots-and-cot-beds [DATE] 09:23 am" at bounding box center [87, 610] width 173 height 91
click at [173, 474] on div "Chairs Chairs chairs [DATE] 09:23 am" at bounding box center [87, 519] width 173 height 91
click at [15, 339] on icon at bounding box center [10, 343] width 9 height 9
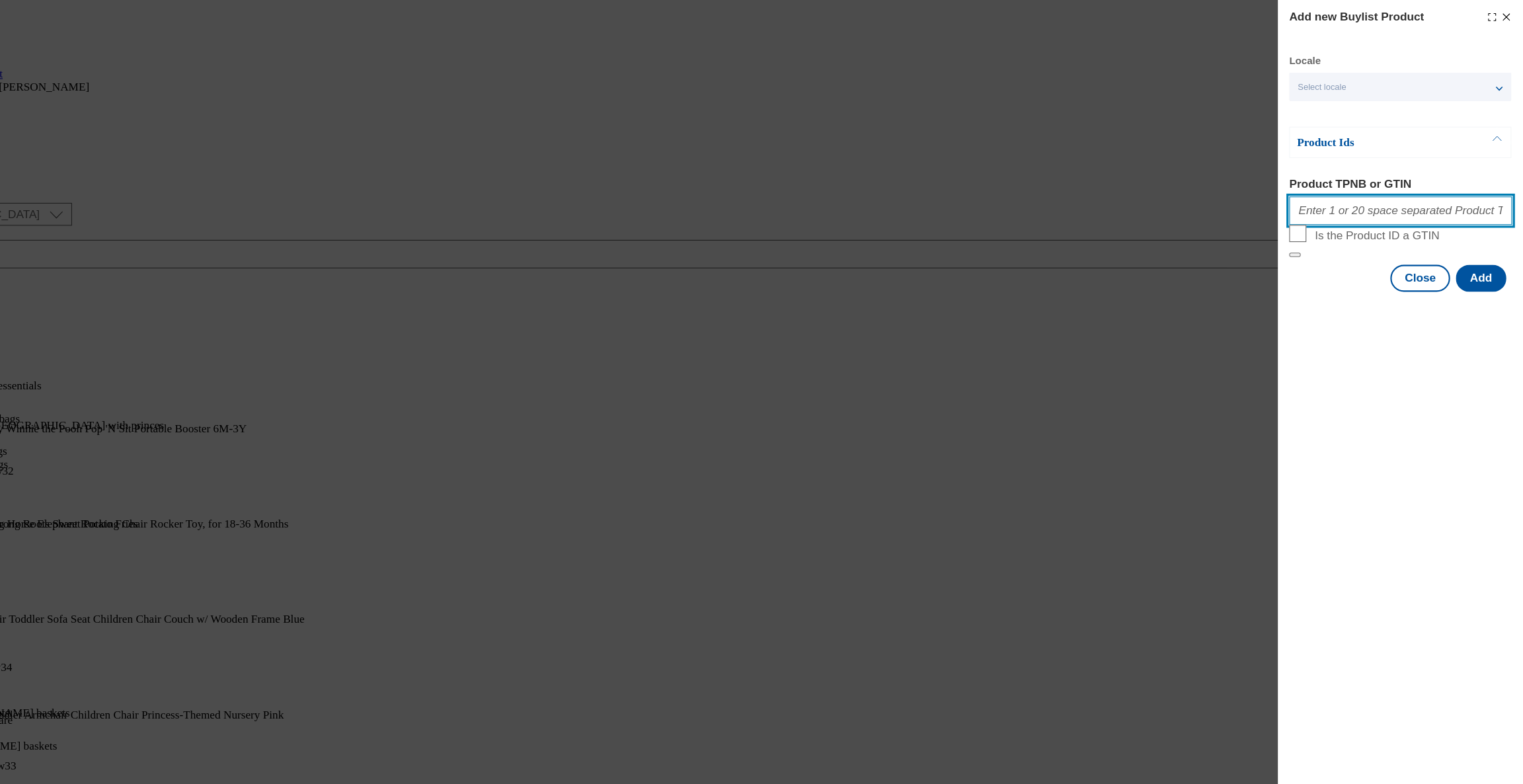
click at [1322, 191] on input "Product TPNB or GTIN" at bounding box center [1409, 196] width 207 height 27
paste input "105048552 105048554 105182496 105048557 105048560 105048558 105048565 105048568…"
type input "105048552 105048554 105182496 105048557 105048560 105048558 105048565 105048568…"
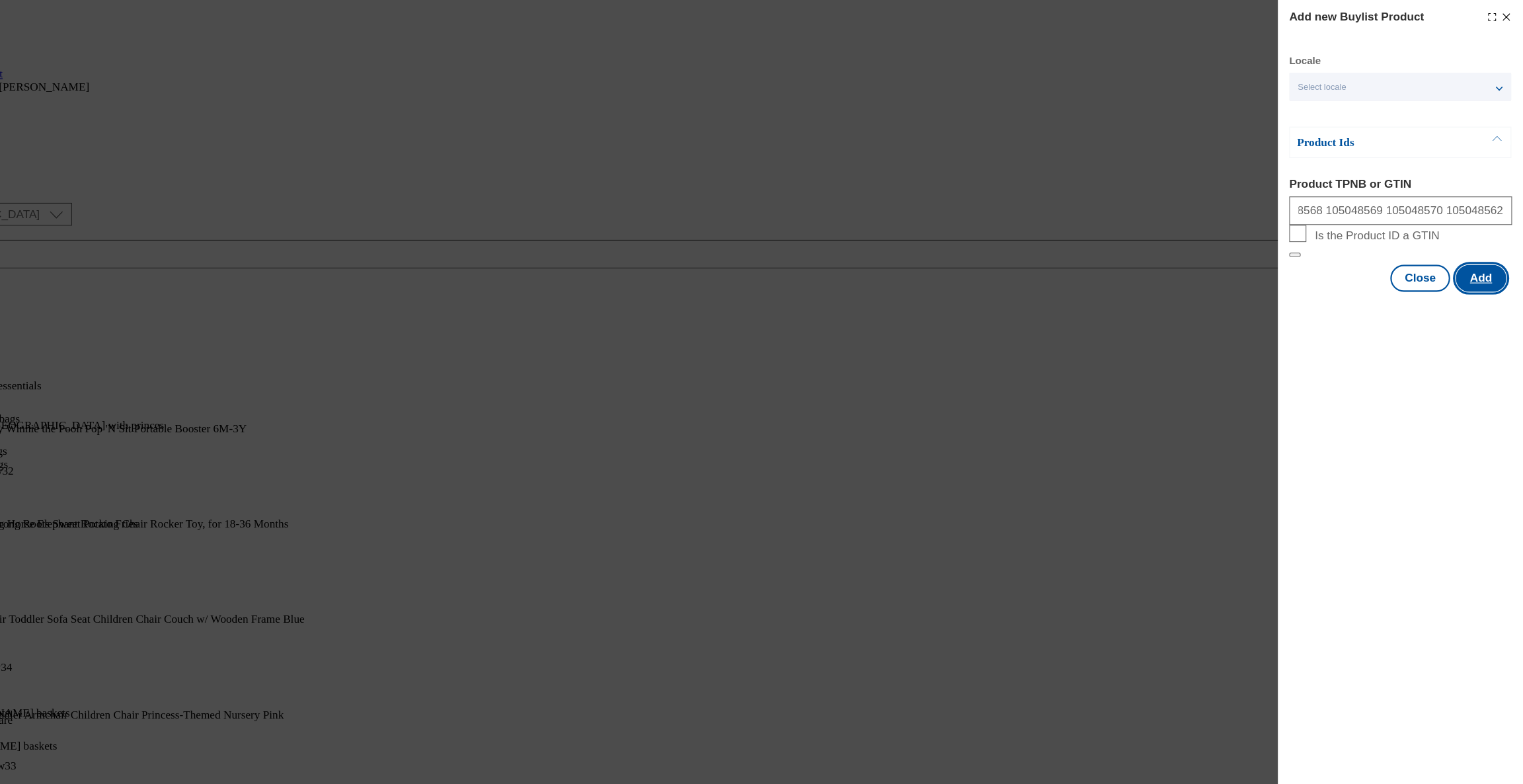
scroll to position [0, 0]
click at [1478, 271] on button "Add" at bounding box center [1483, 259] width 47 height 25
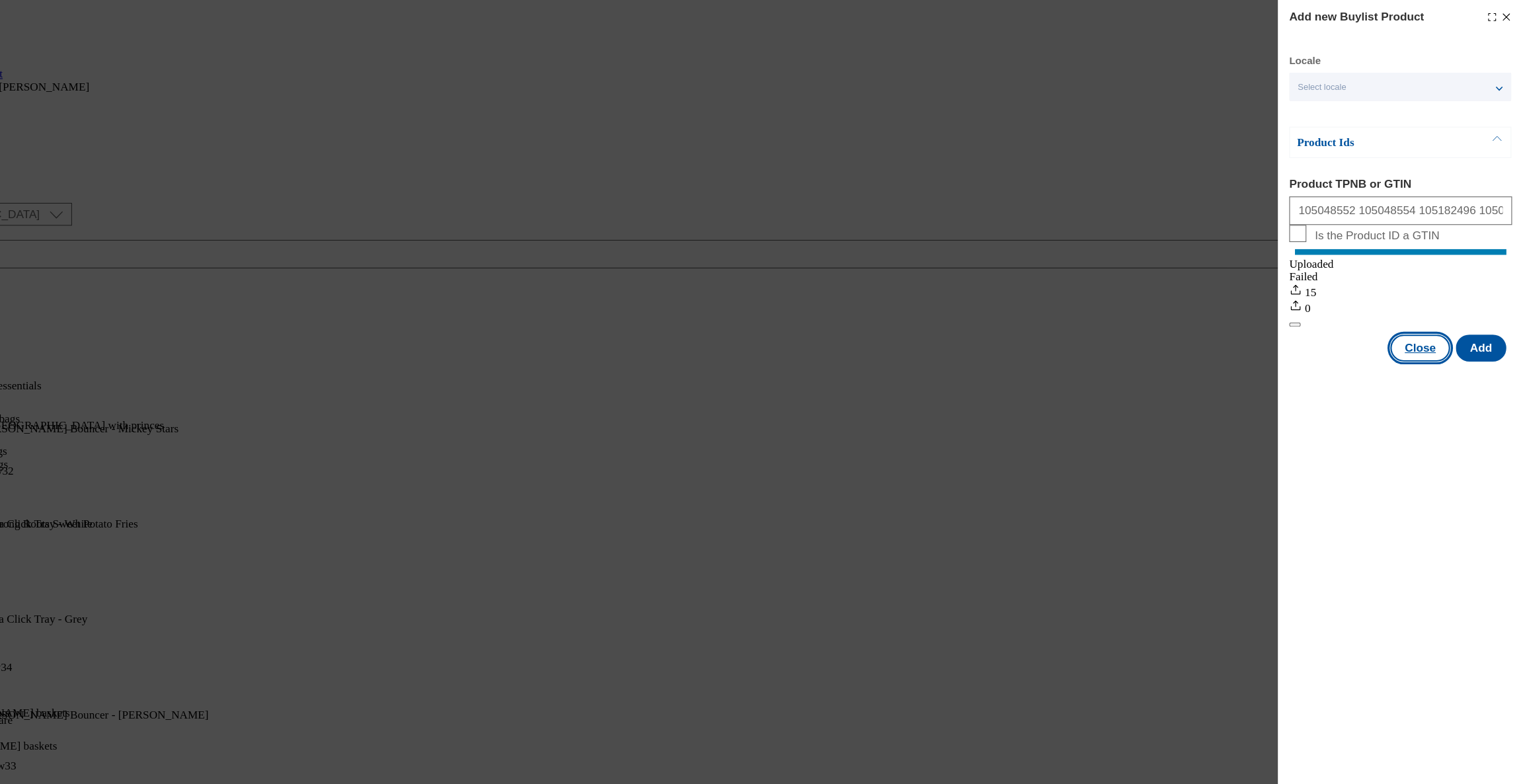
click at [1449, 336] on button "Close" at bounding box center [1426, 323] width 55 height 25
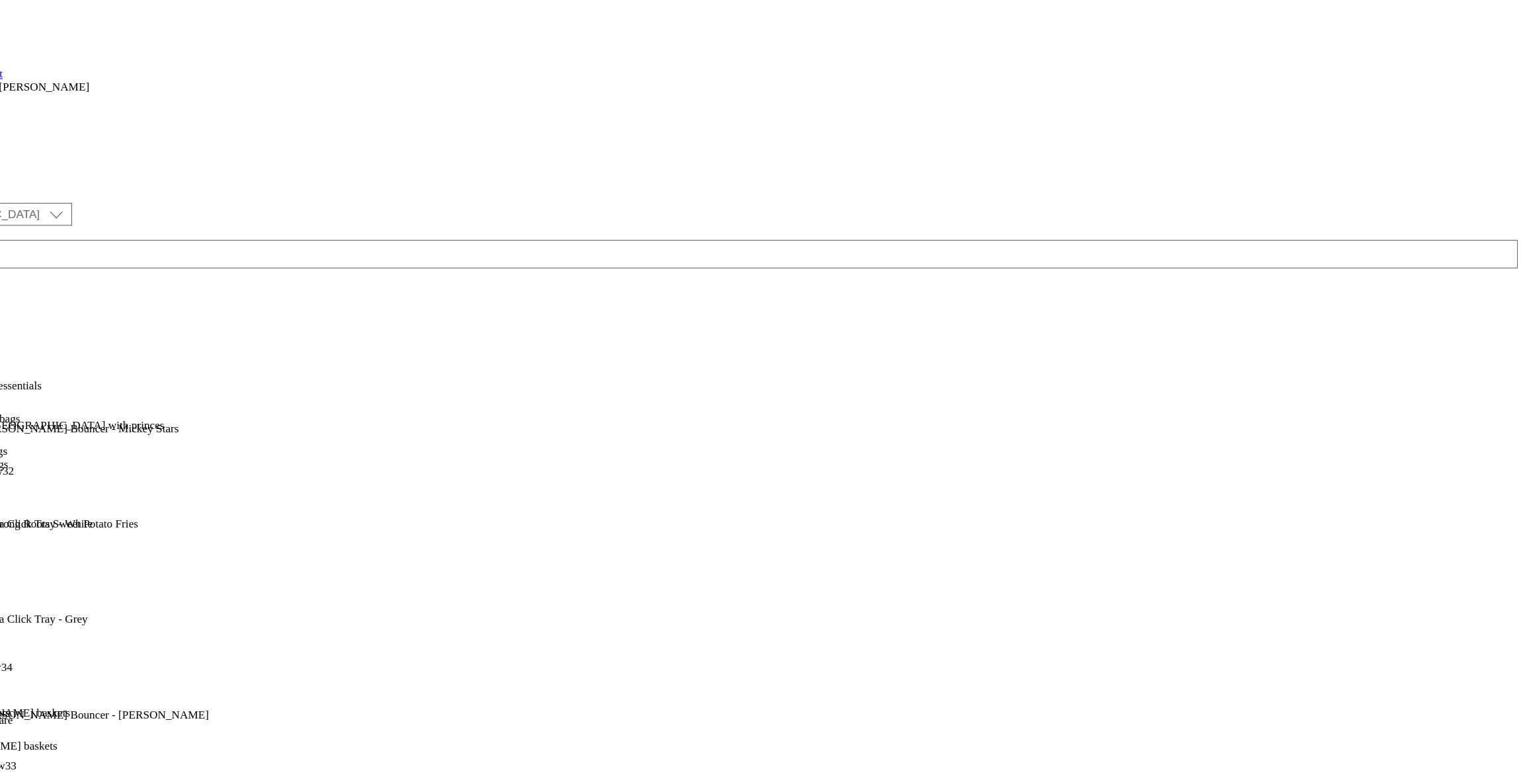
click at [13, 367] on icon at bounding box center [7, 373] width 13 height 13
click at [173, 425] on div "blankets-and-sleeping-bags" at bounding box center [87, 431] width 173 height 12
click at [147, 383] on div "Top picks Top picks top-picks [DATE] 10:05 am" at bounding box center [73, 428] width 147 height 91
click at [72, 395] on div "top-picks" at bounding box center [36, 401] width 72 height 12
click at [13, 397] on icon at bounding box center [7, 404] width 13 height 13
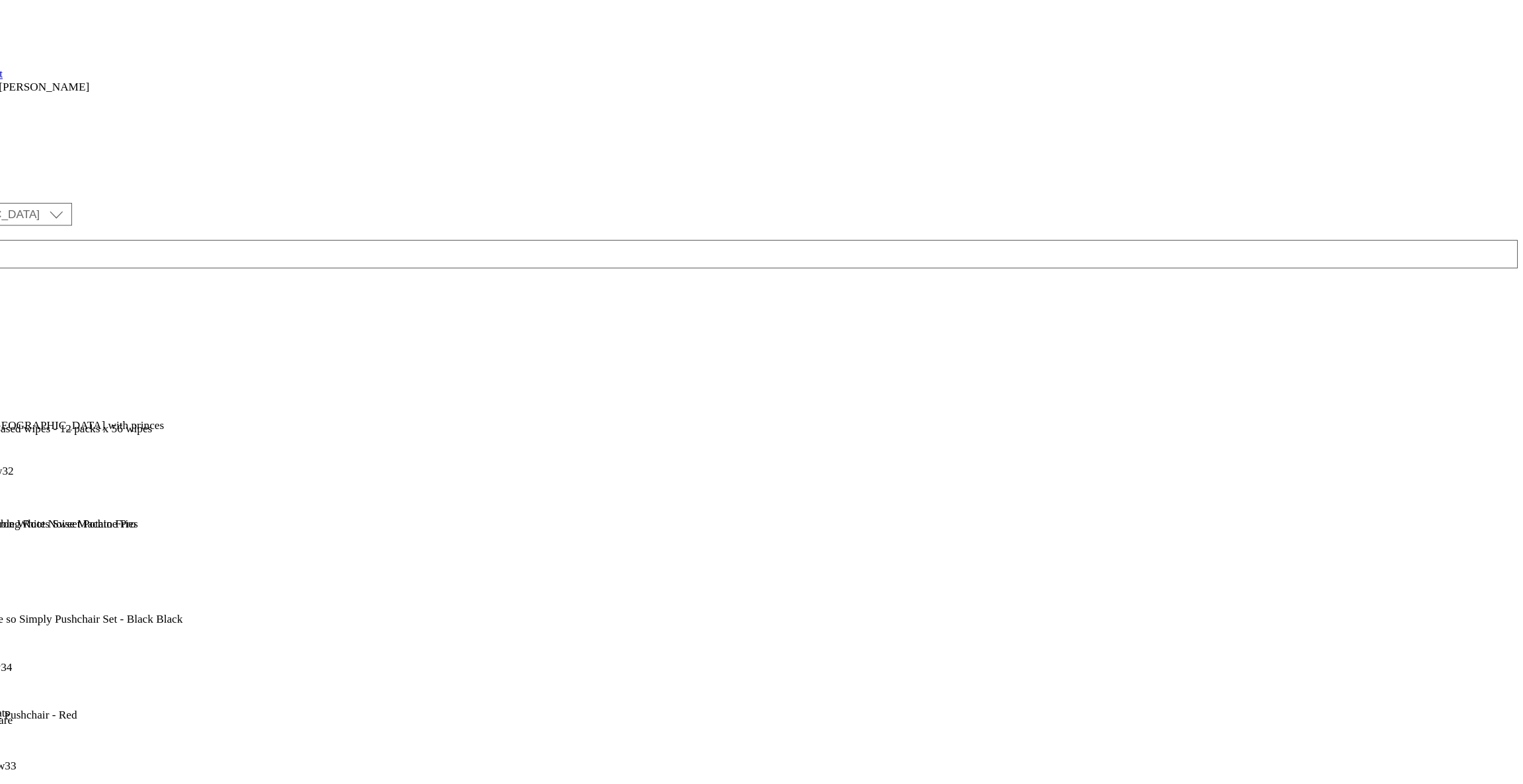
click at [77, 485] on button "Preview" at bounding box center [52, 492] width 51 height 15
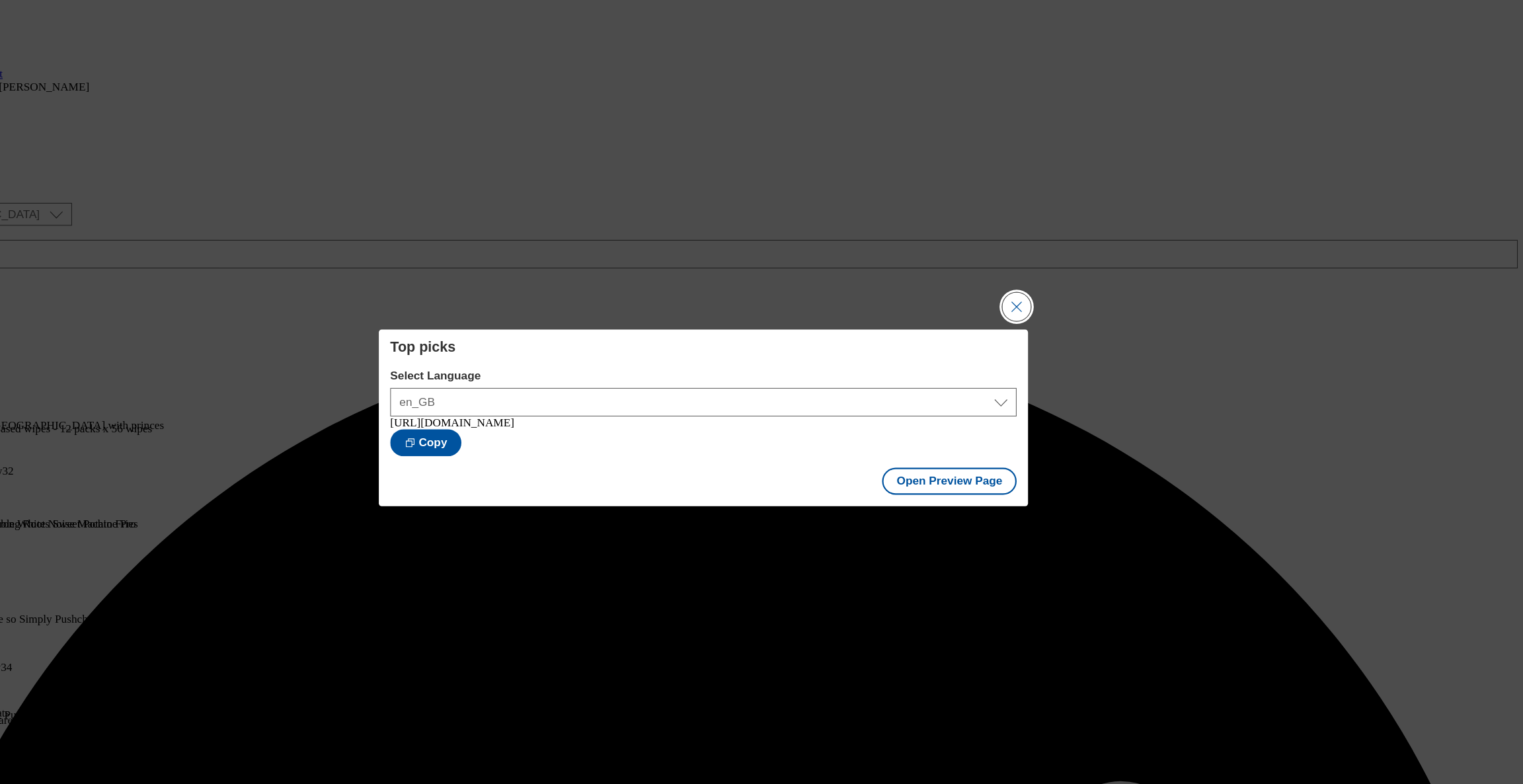
click at [1051, 295] on button "Close Modal" at bounding box center [1052, 285] width 27 height 27
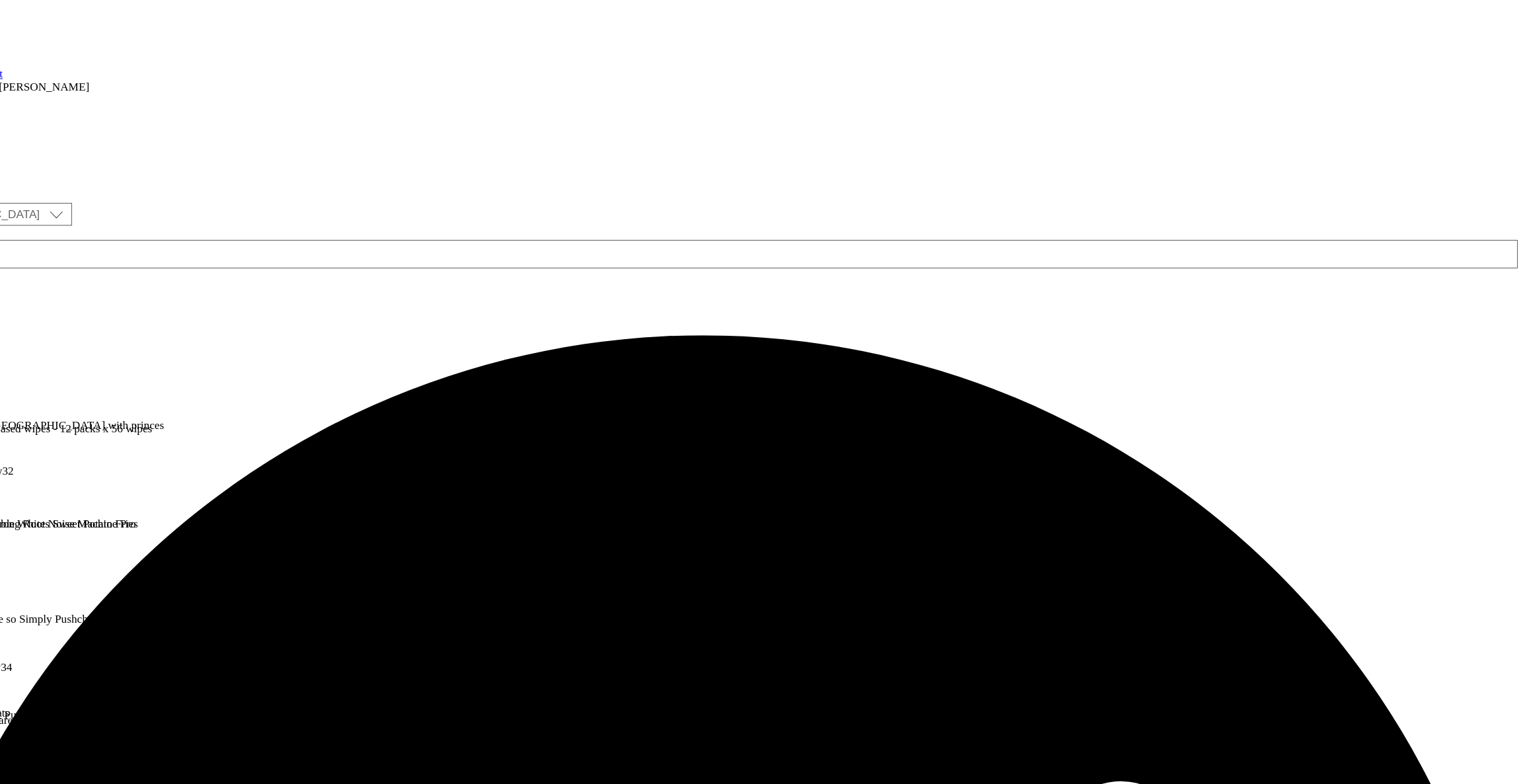
click at [13, 397] on icon at bounding box center [7, 404] width 13 height 13
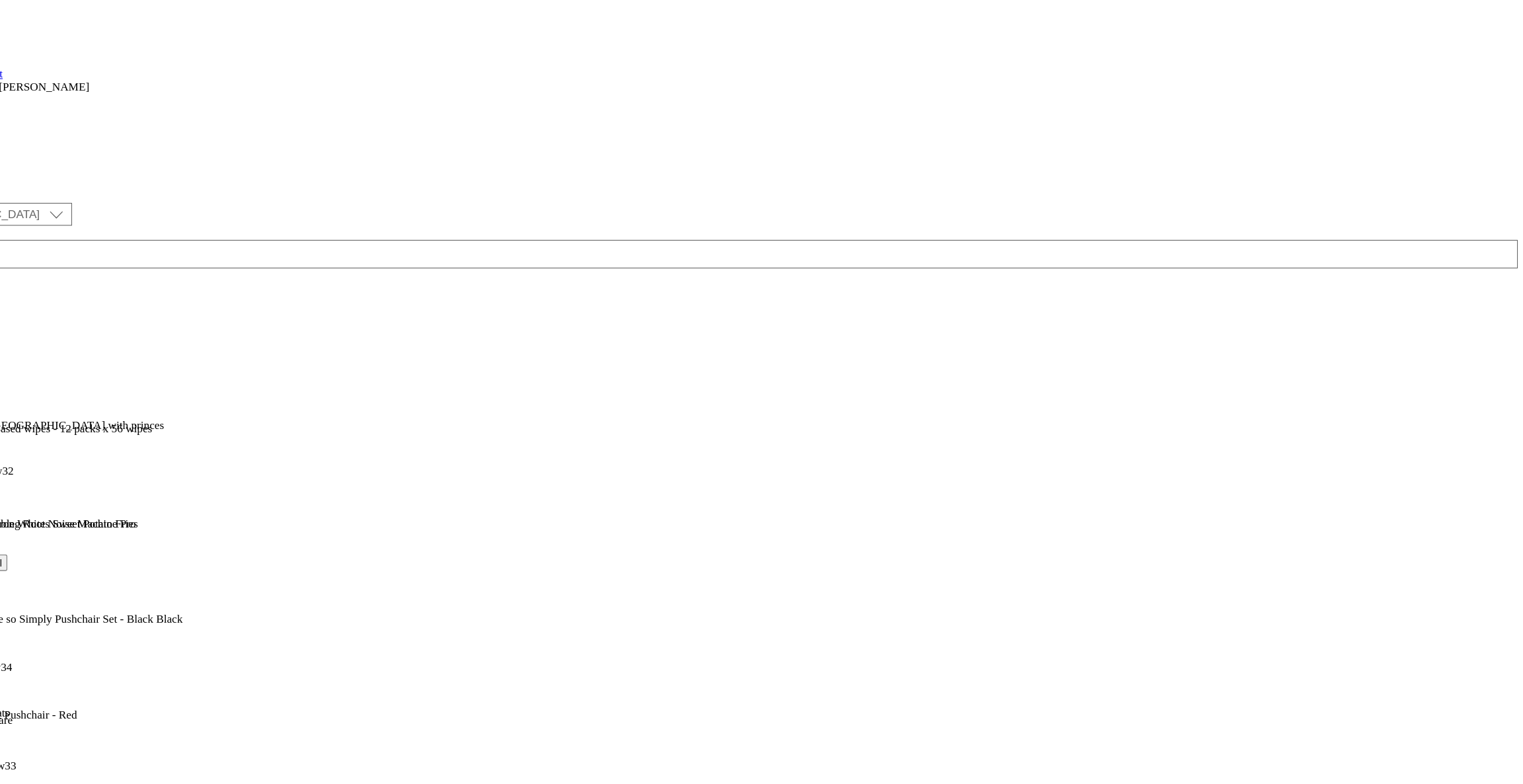
click at [70, 533] on span "Publish" at bounding box center [55, 538] width 29 height 10
click at [72, 383] on div "Top picks Top picks top-picks [DATE] 10:54 am" at bounding box center [36, 428] width 72 height 91
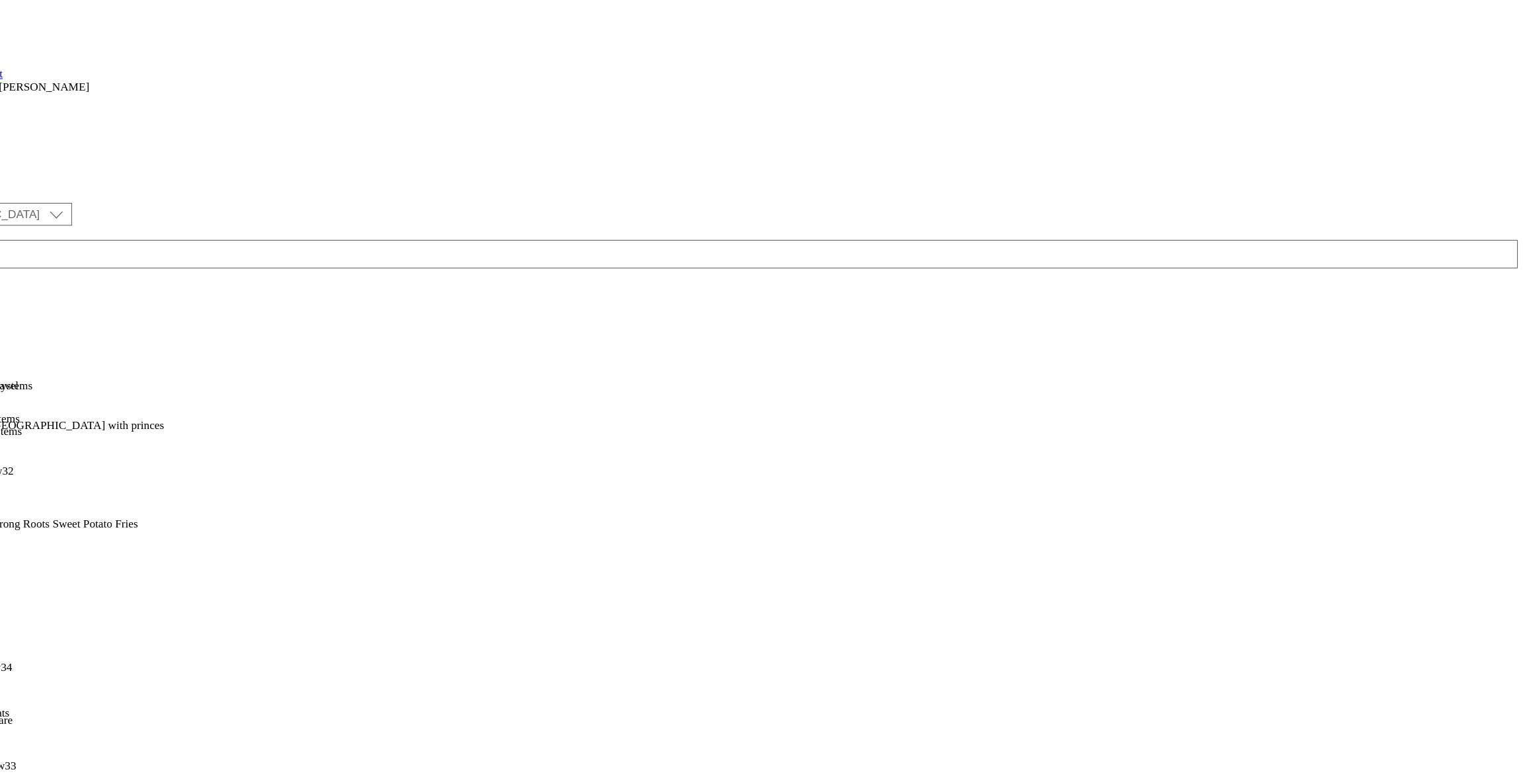
click at [139, 395] on div "pushchairs-and-travel-systems" at bounding box center [69, 401] width 139 height 12
